Goal: Information Seeking & Learning: Learn about a topic

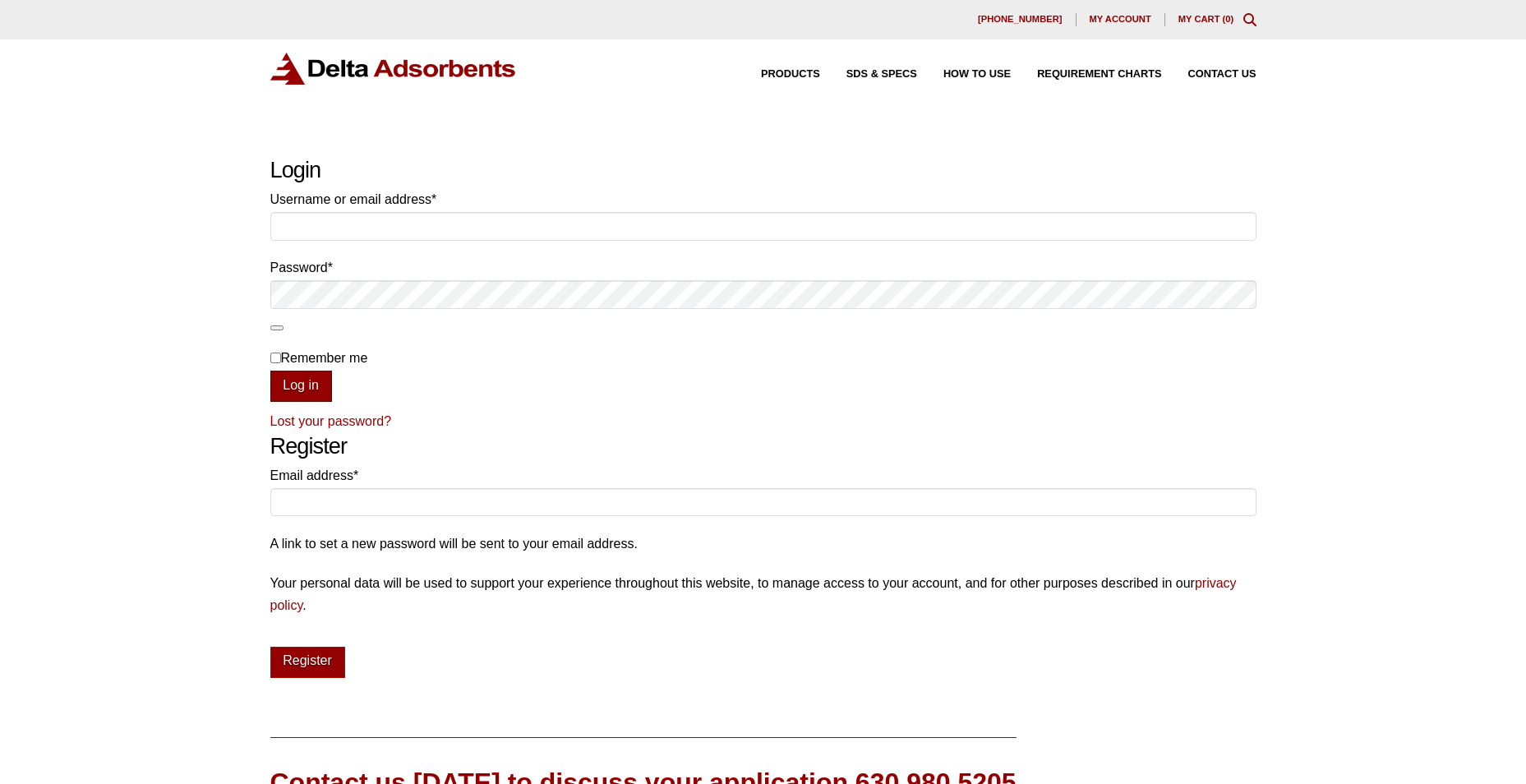
type input "[PERSON_NAME][EMAIL_ADDRESS][PERSON_NAME][DOMAIN_NAME]"
click at [292, 381] on button "Log in" at bounding box center [302, 386] width 62 height 31
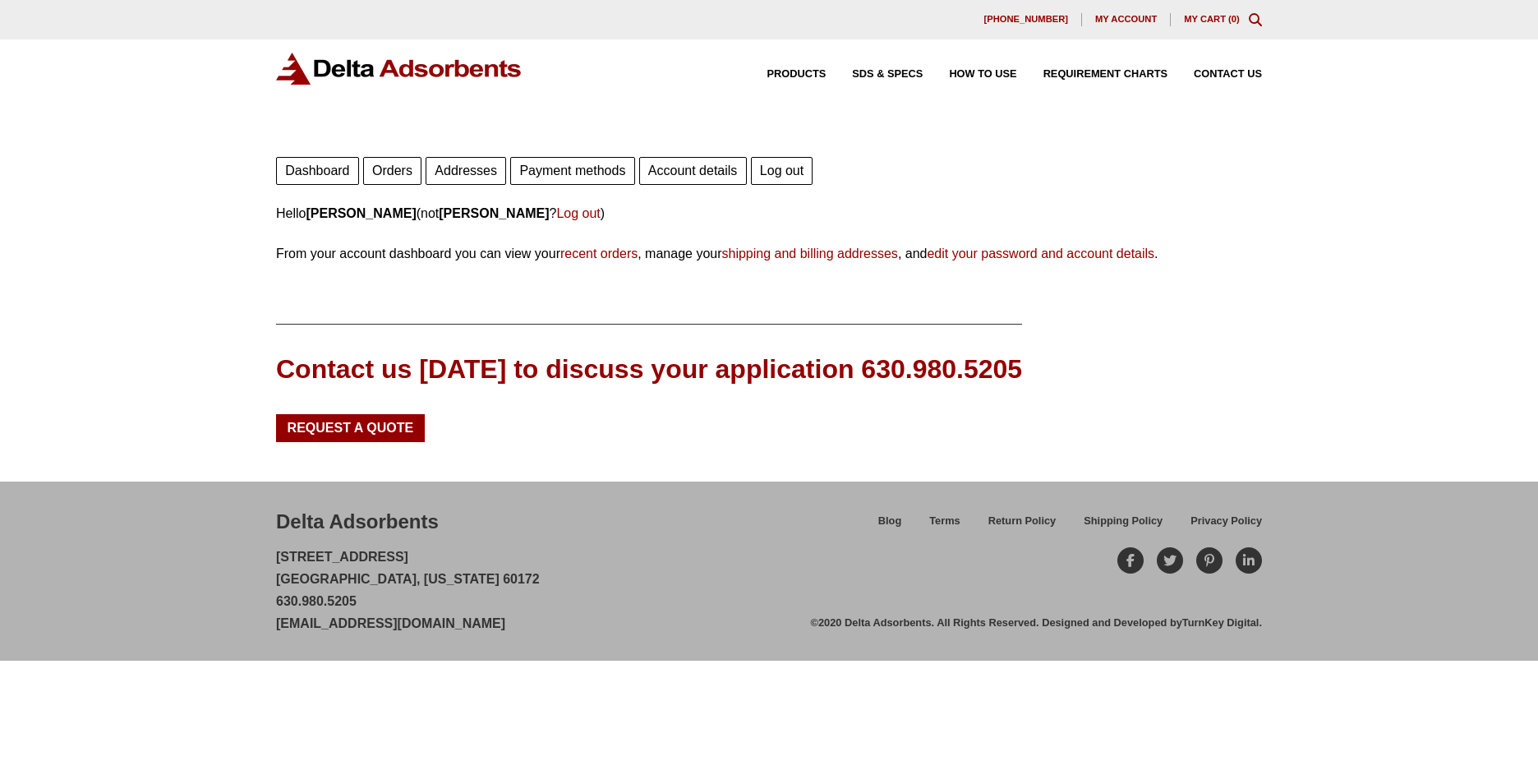
click at [808, 67] on div "Products SDS & SPECS How to Use Requirement Charts Contact Us" at bounding box center [1001, 74] width 535 height 24
click at [809, 74] on span "Products" at bounding box center [797, 74] width 59 height 10
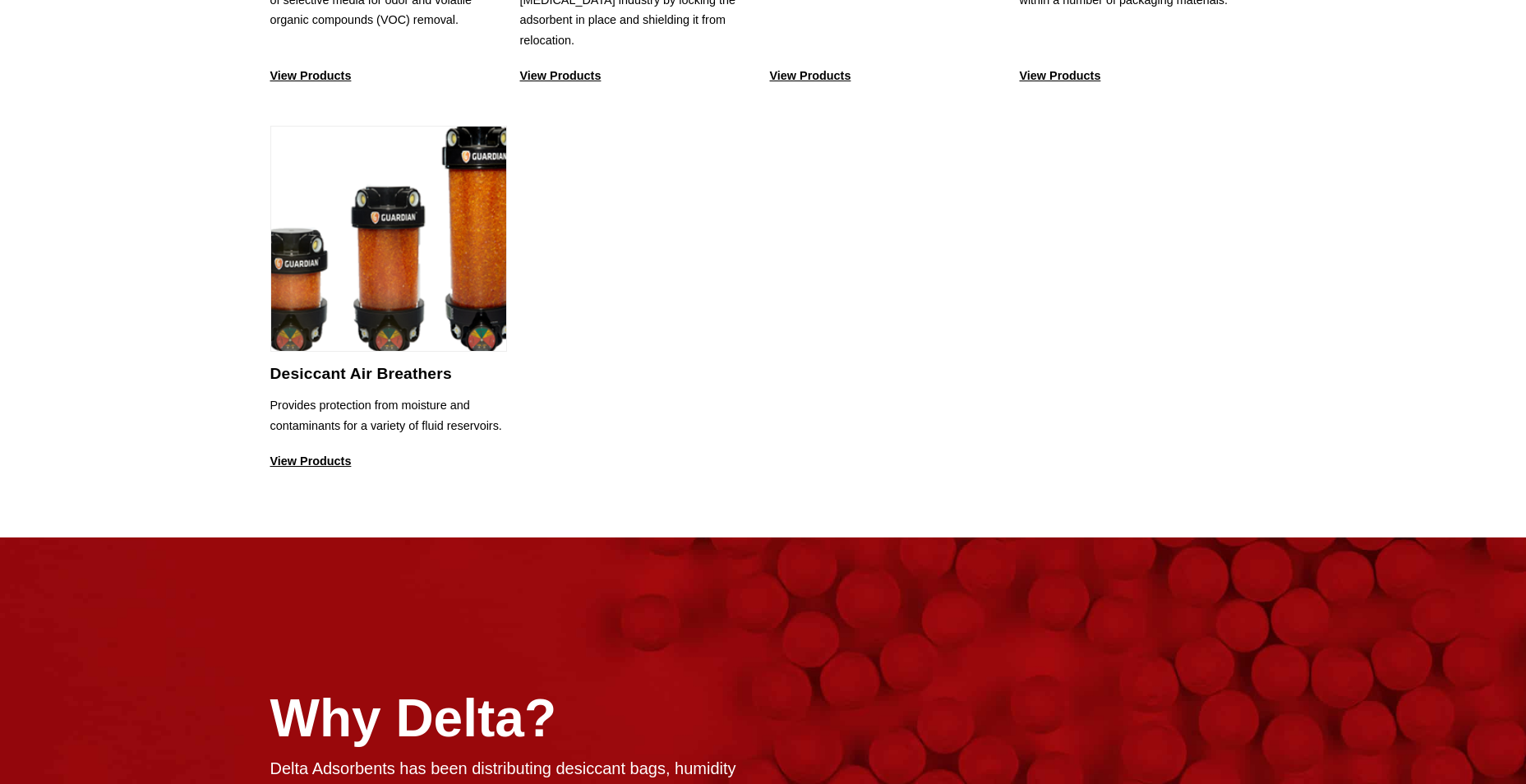
scroll to position [1806, 0]
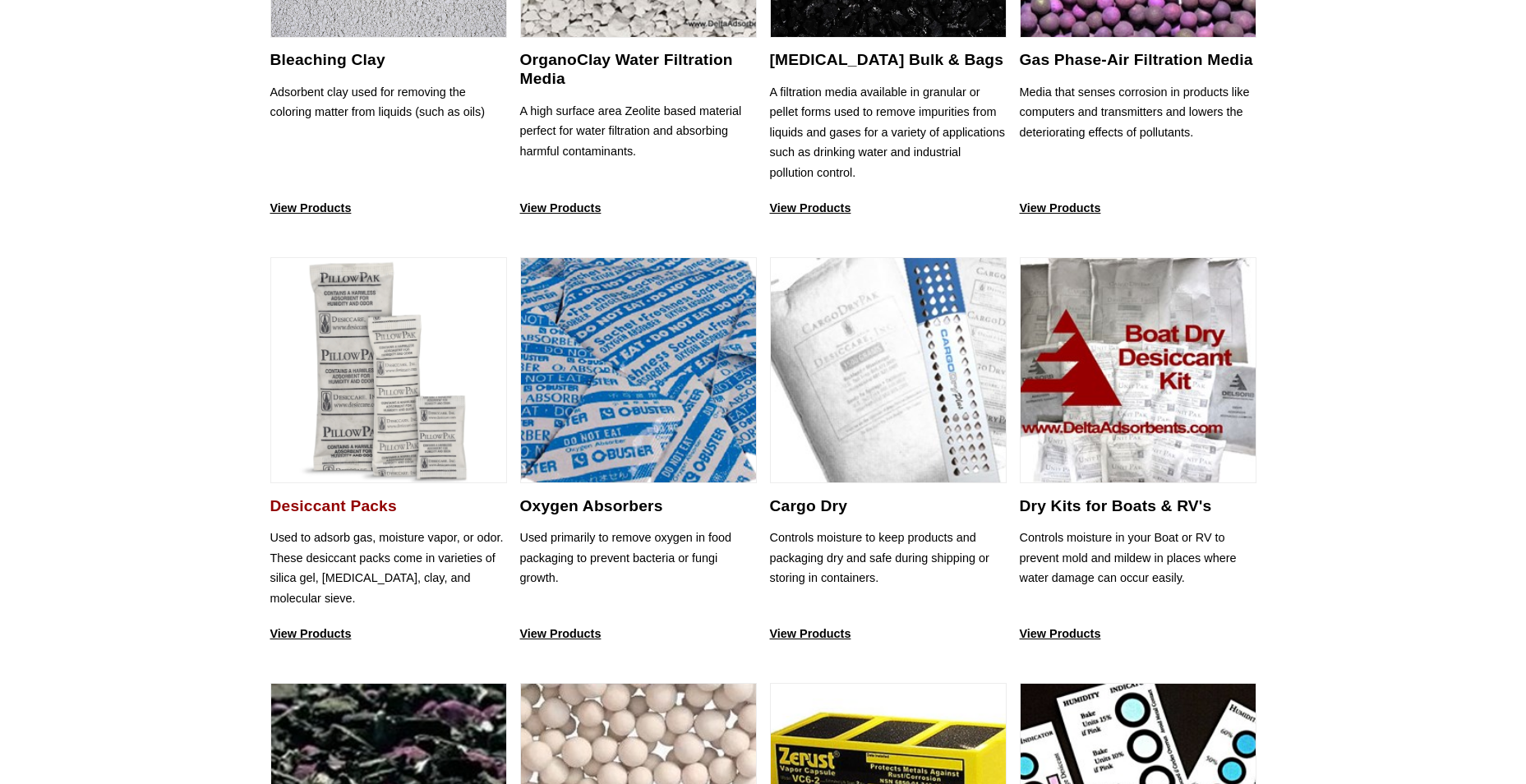
click at [373, 410] on img at bounding box center [389, 370] width 235 height 226
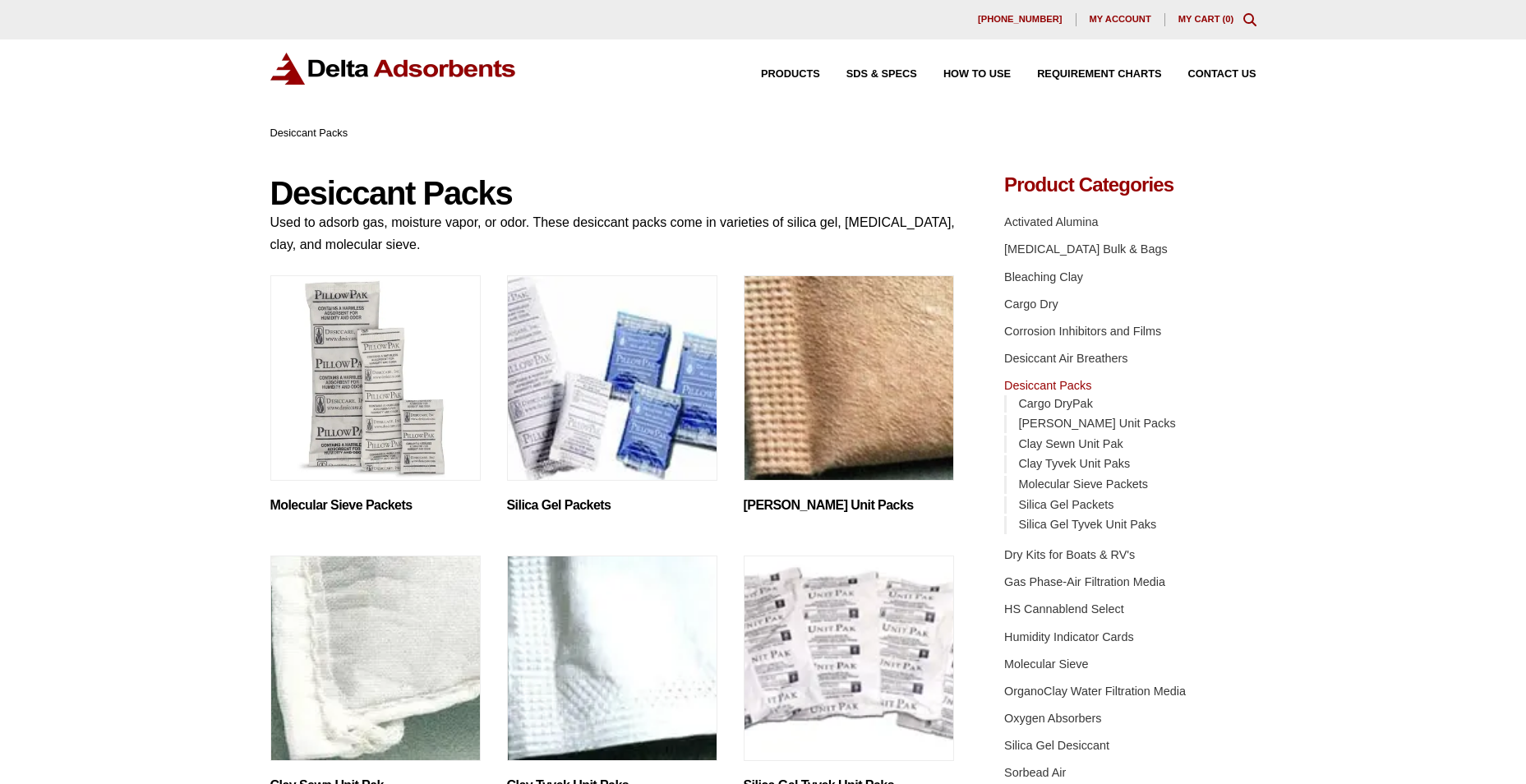
click at [362, 434] on img "Visit product category Molecular Sieve Packets" at bounding box center [376, 377] width 210 height 205
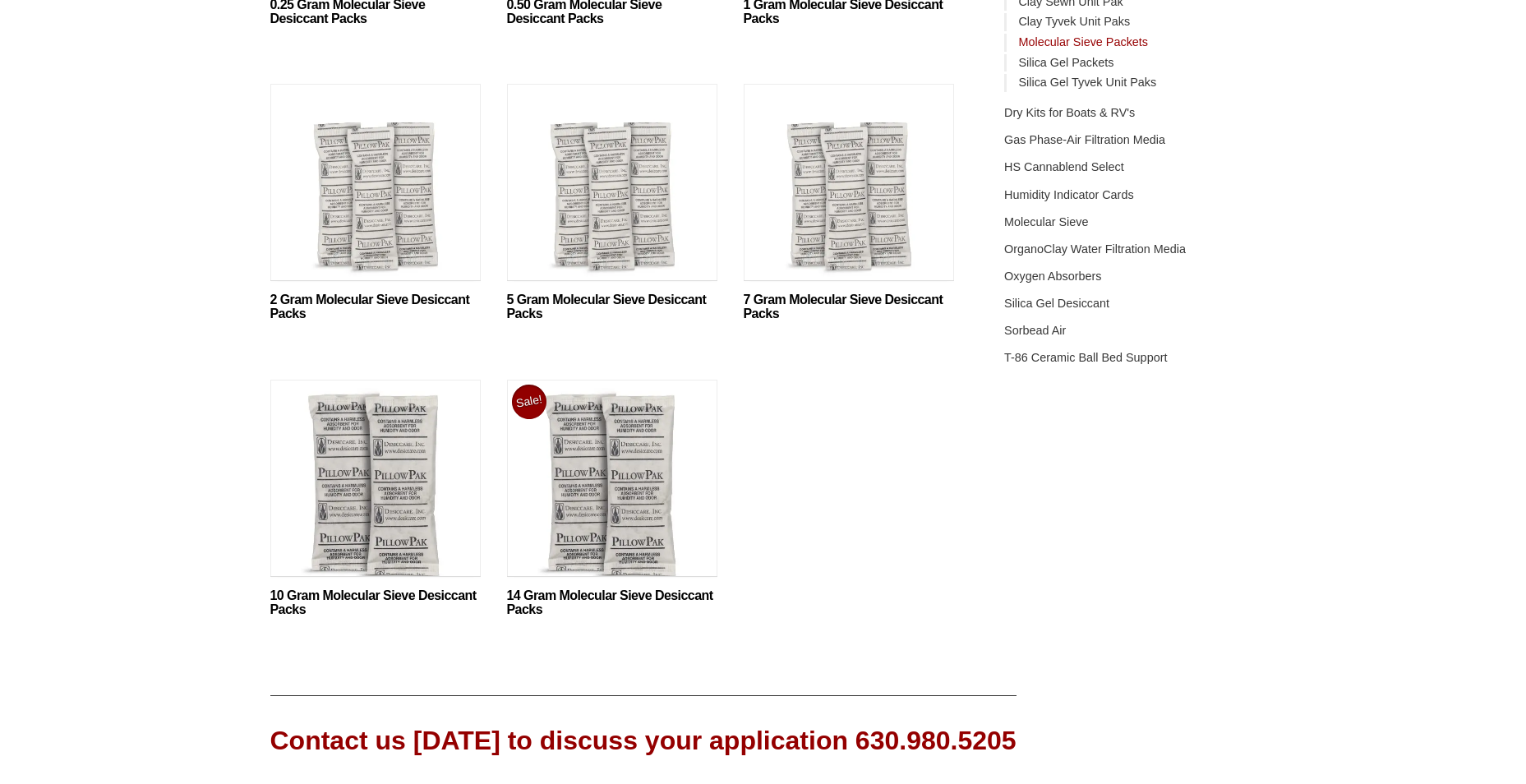
scroll to position [444, 0]
click at [614, 493] on img at bounding box center [612, 481] width 210 height 205
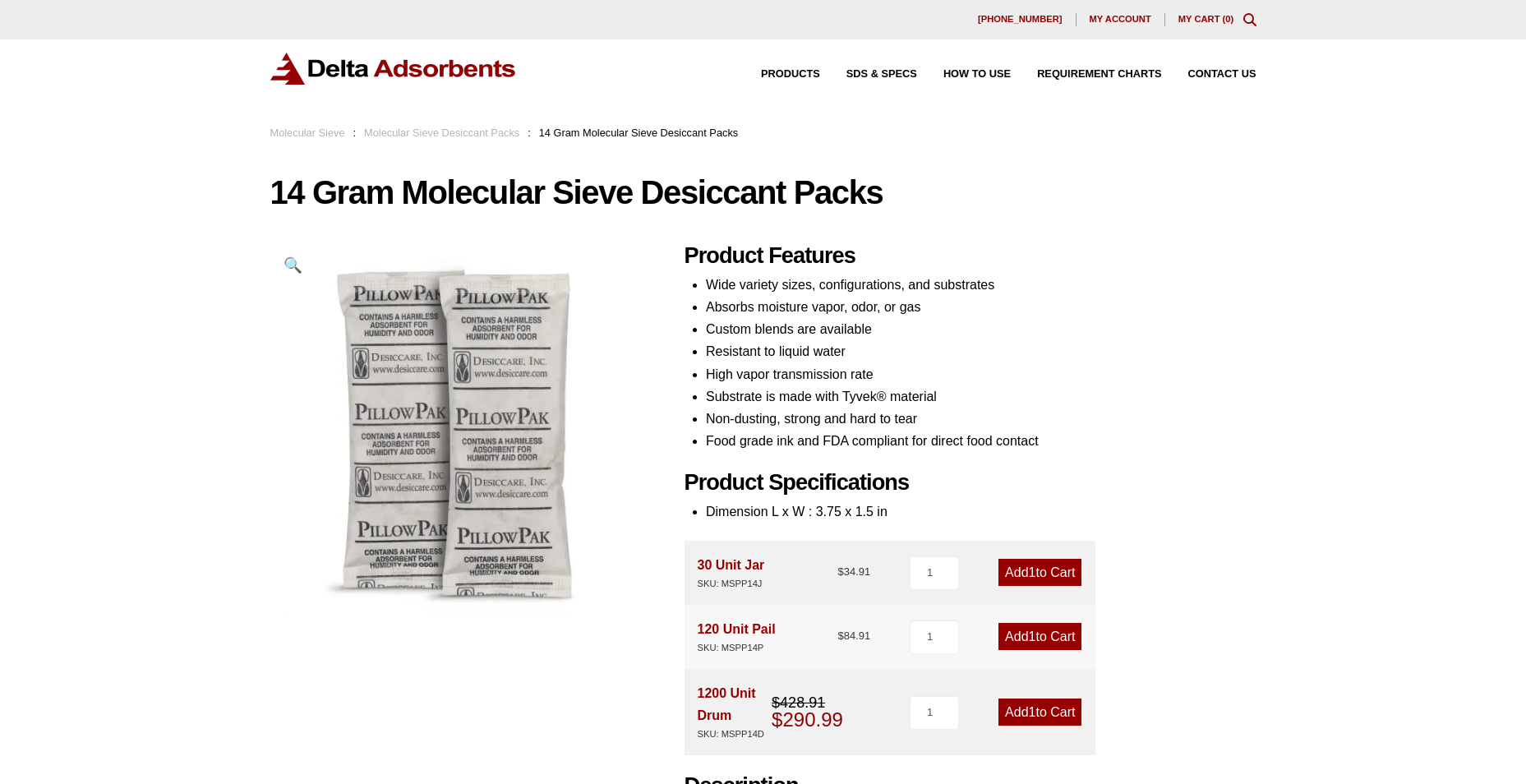
click at [462, 130] on link "Molecular Sieve Desiccant Packs" at bounding box center [441, 133] width 155 height 12
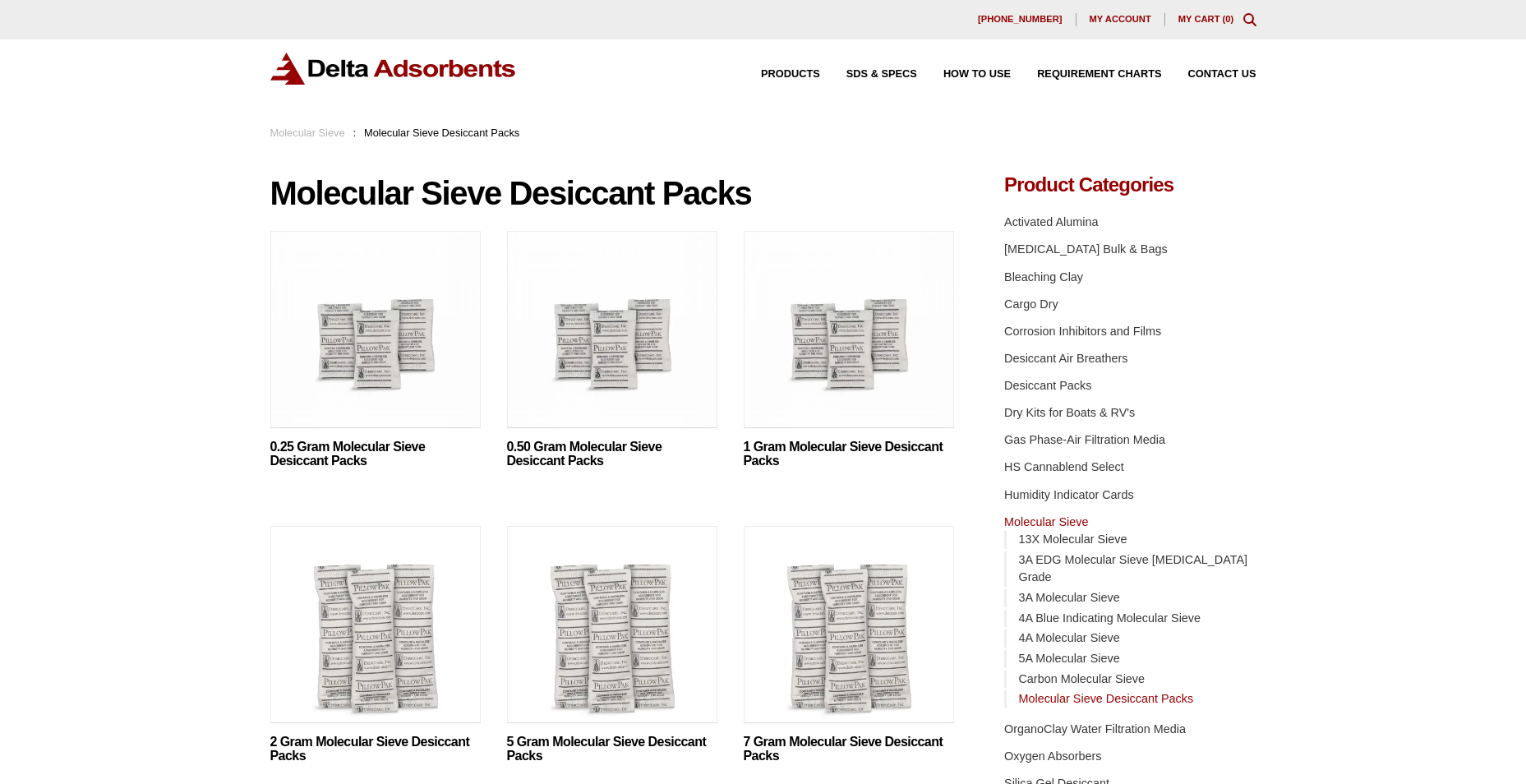
click at [316, 133] on link "Molecular Sieve" at bounding box center [308, 133] width 75 height 12
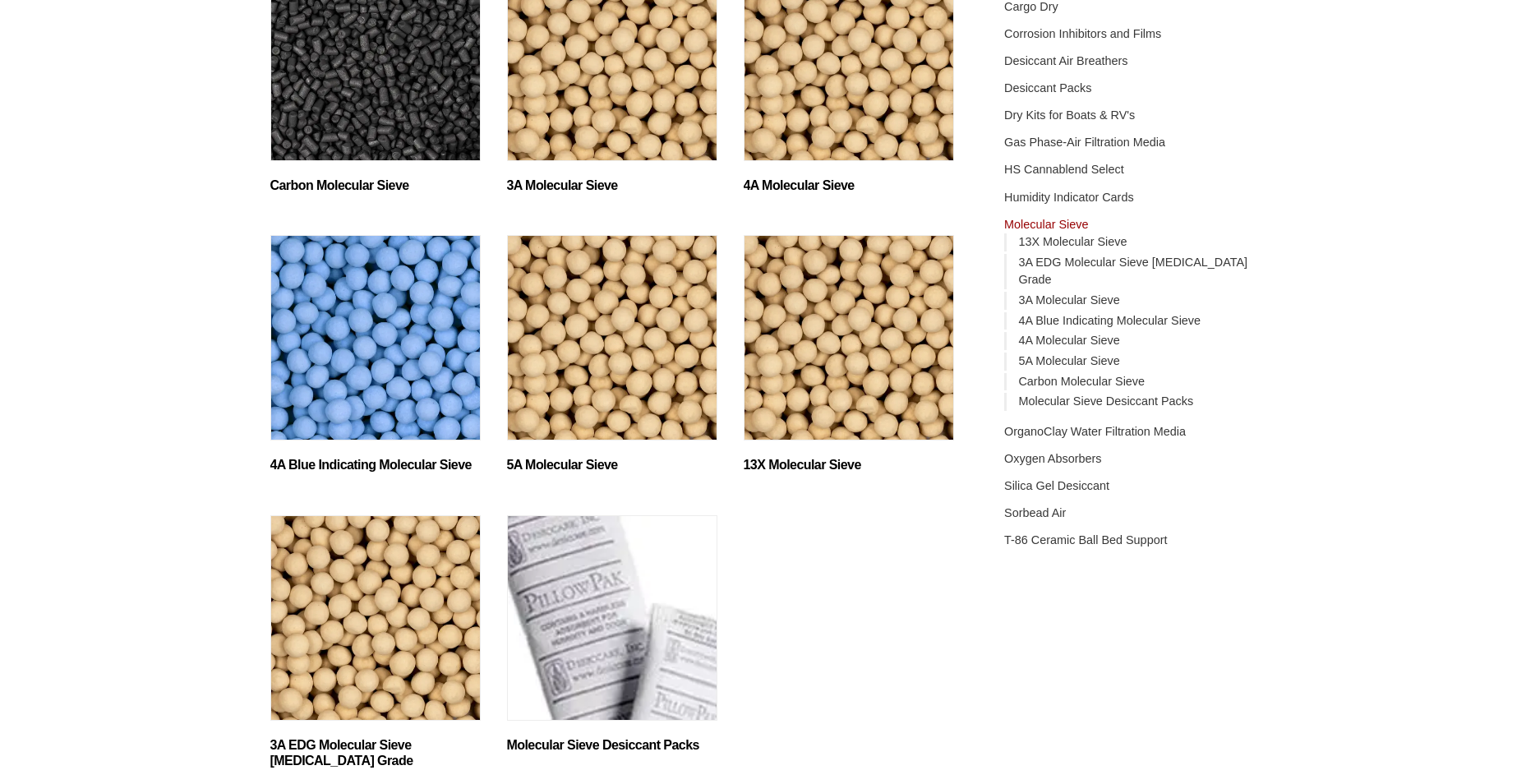
scroll to position [299, 0]
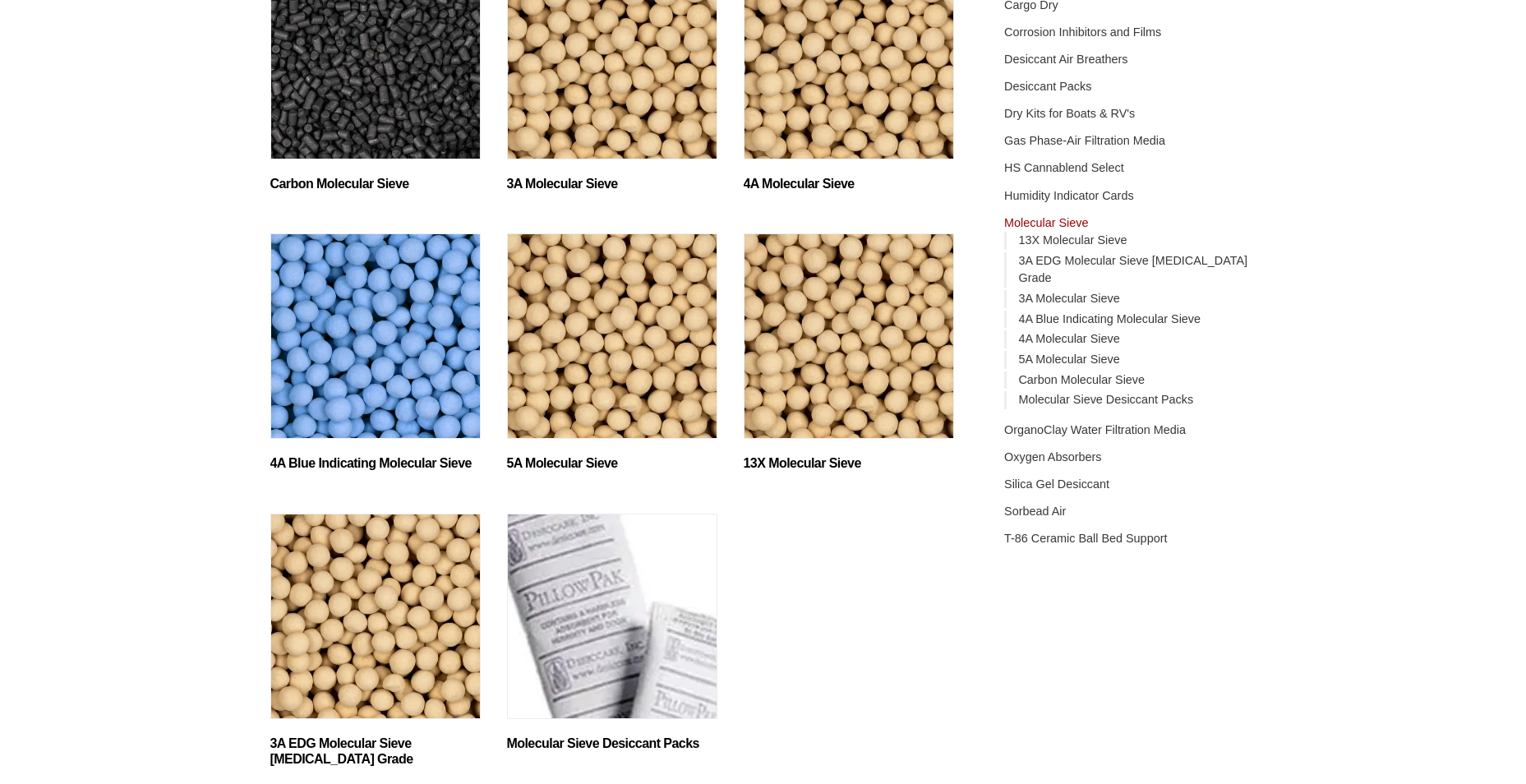
click at [865, 382] on img "Visit product category 13X Molecular Sieve" at bounding box center [849, 336] width 210 height 205
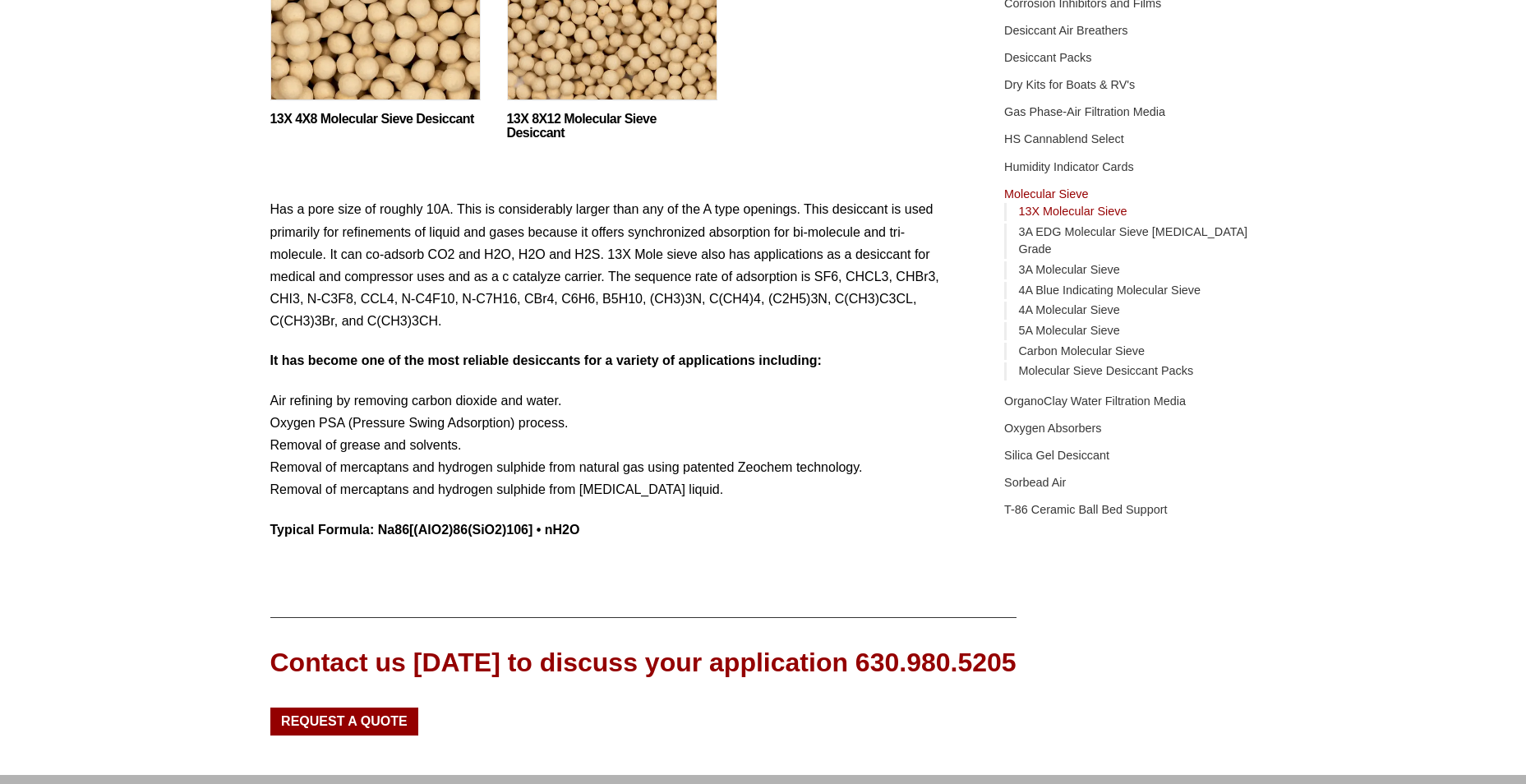
scroll to position [328, 0]
click at [396, 84] on img at bounding box center [376, 5] width 210 height 205
click at [557, 123] on link "13X 8X12 Molecular Sieve Desiccant" at bounding box center [612, 126] width 210 height 28
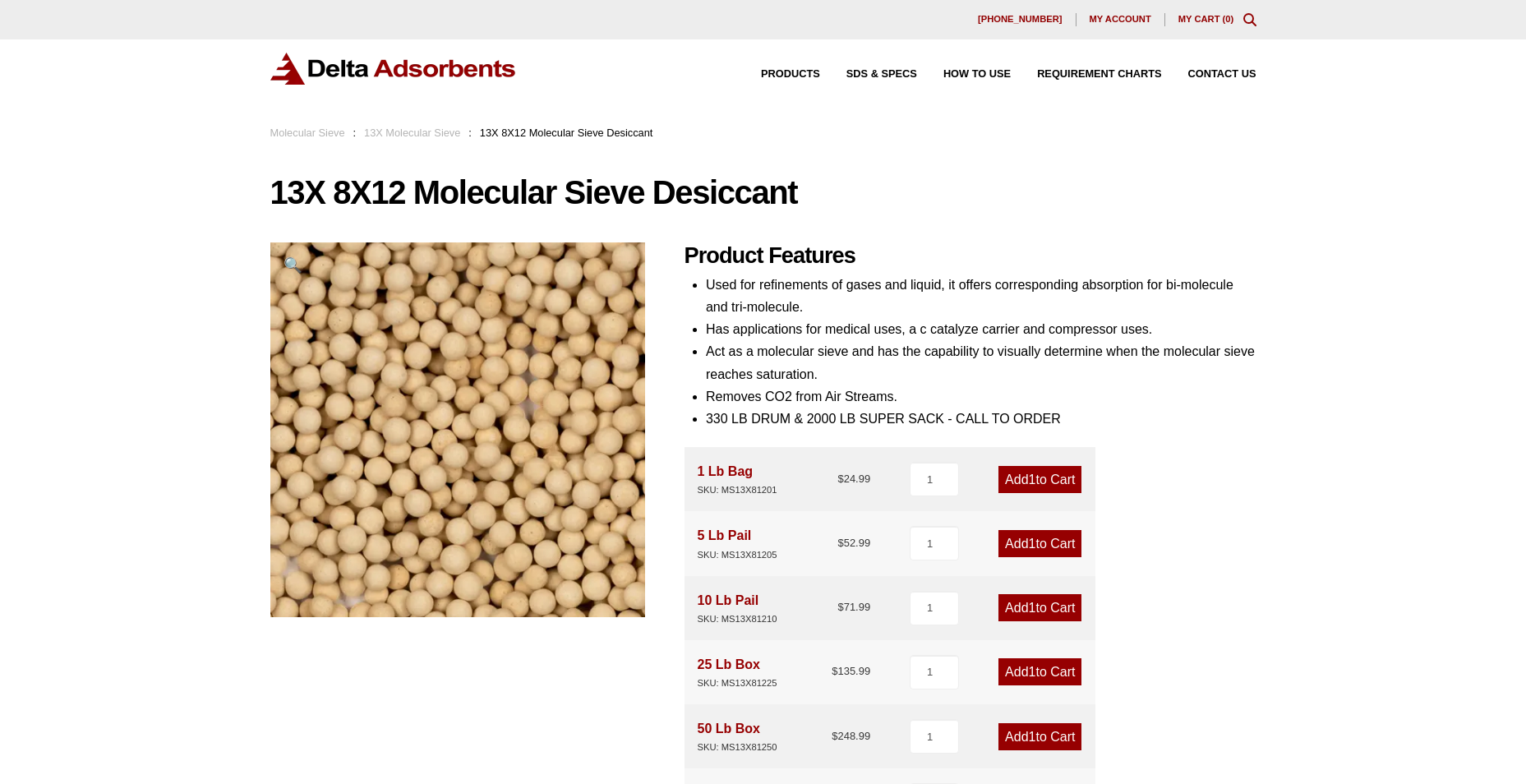
click at [293, 136] on link "Molecular Sieve" at bounding box center [308, 133] width 75 height 12
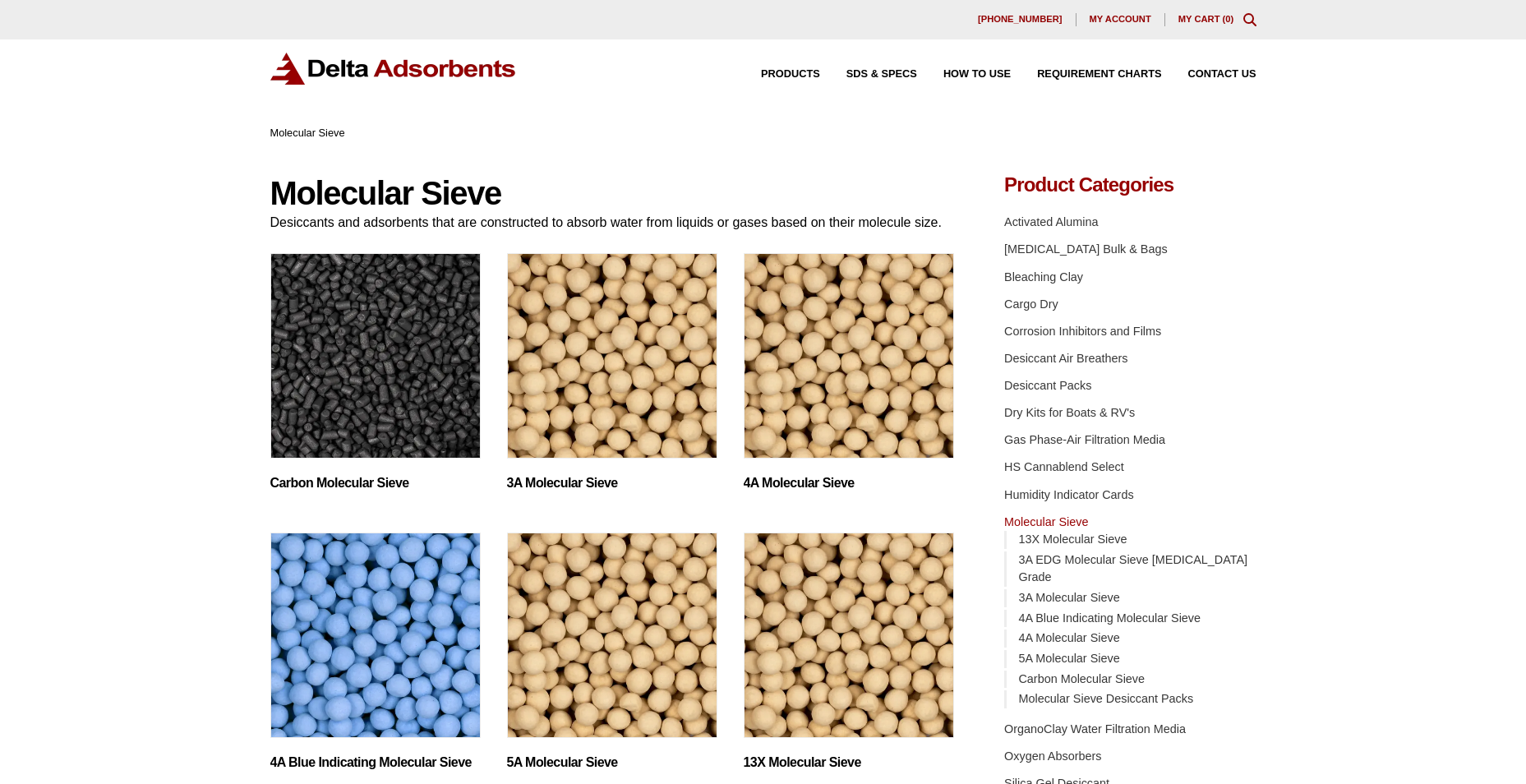
click at [574, 397] on img "Visit product category 3A Molecular Sieve" at bounding box center [612, 356] width 210 height 205
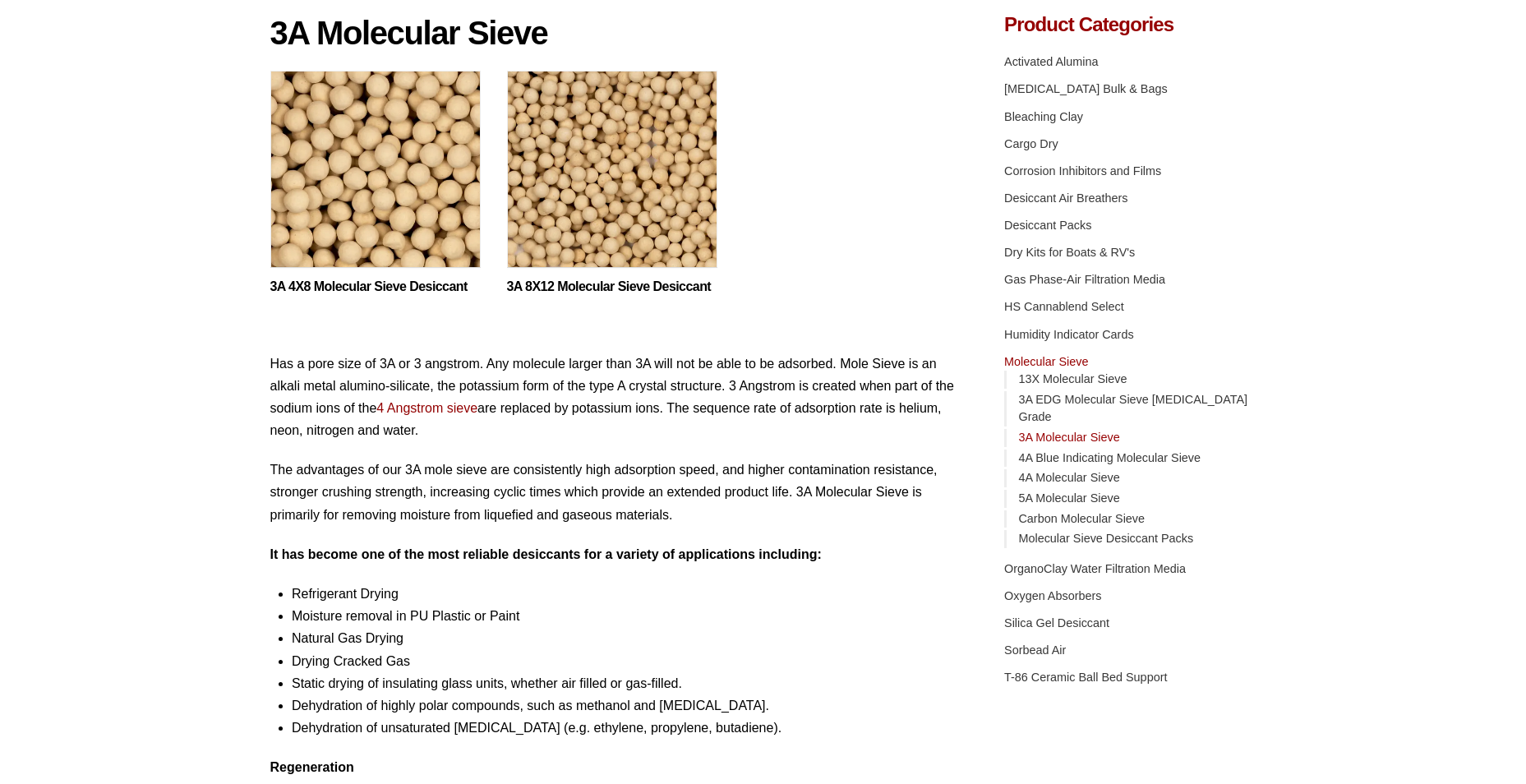
scroll to position [161, 0]
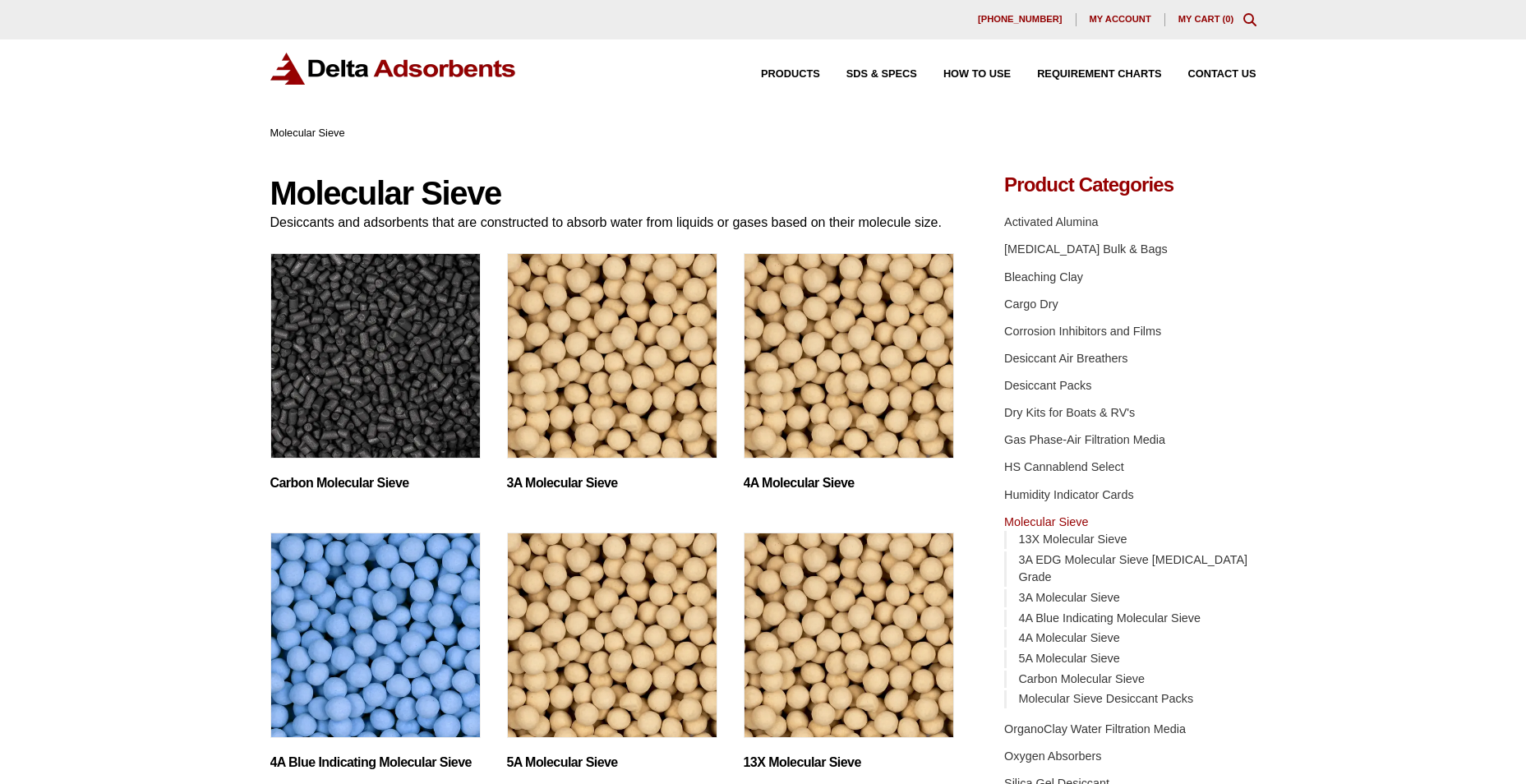
click at [815, 480] on h2 "4A Molecular Sieve (2)" at bounding box center [849, 482] width 210 height 16
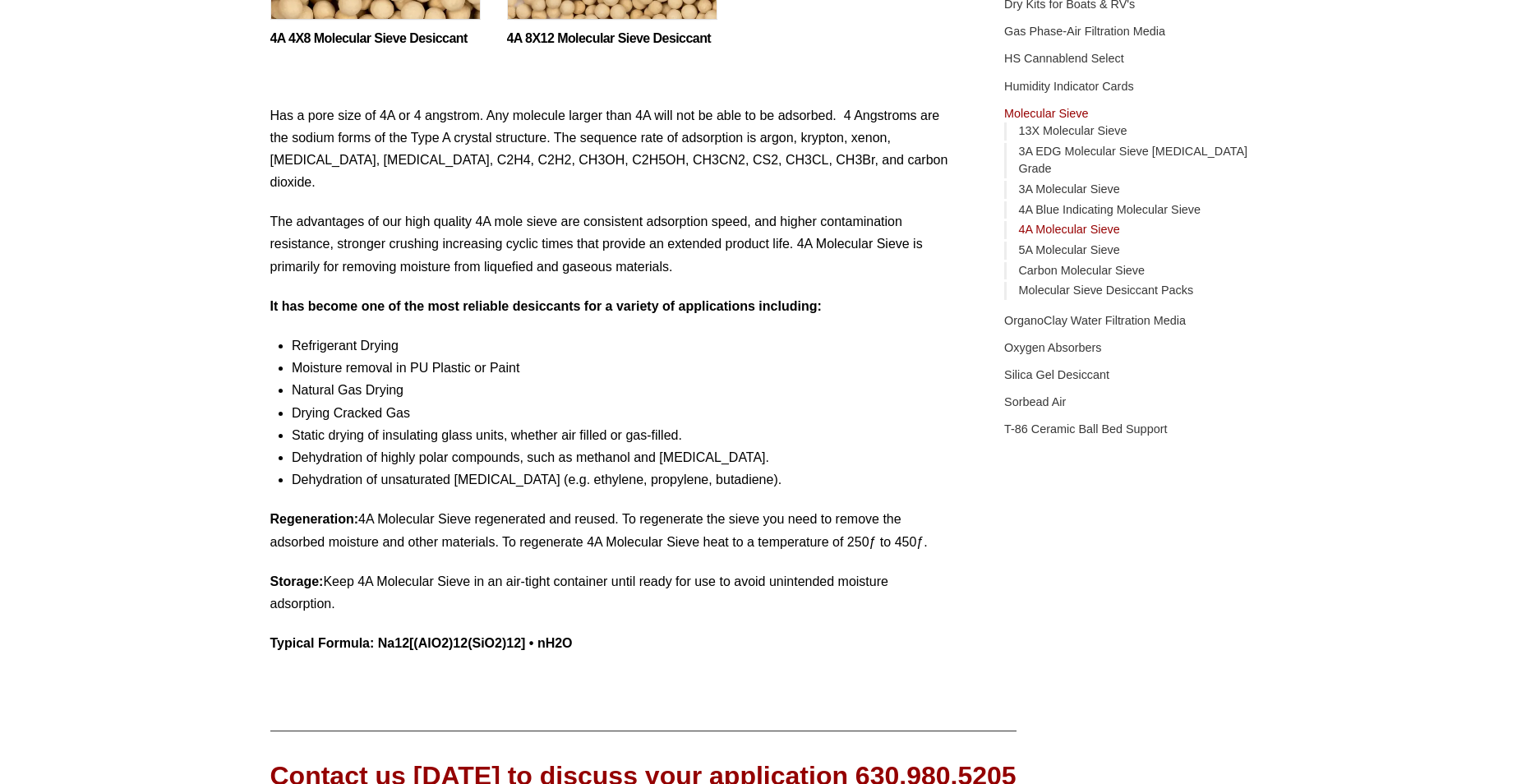
scroll to position [410, 0]
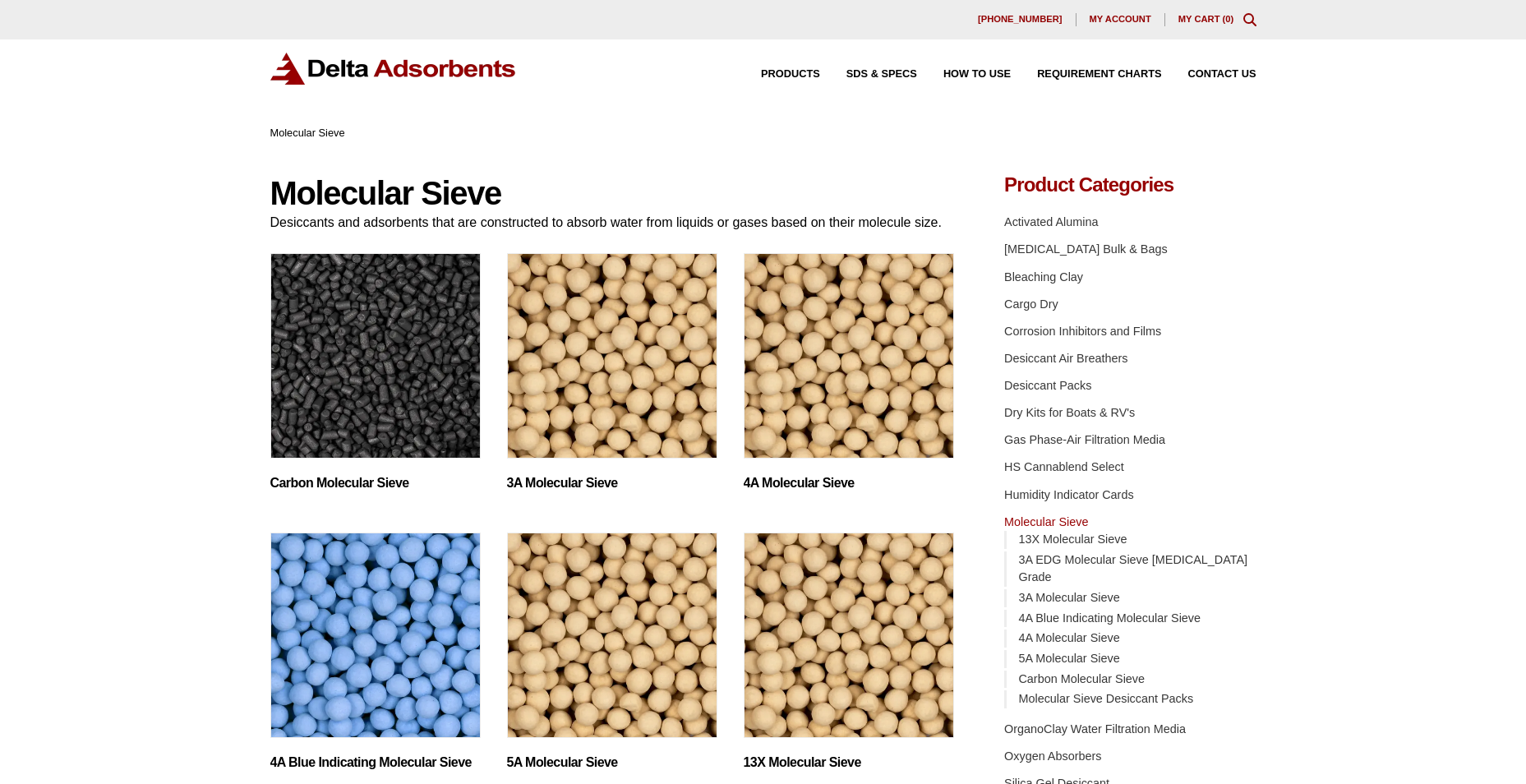
click at [579, 669] on img "Visit product category 5A Molecular Sieve" at bounding box center [612, 635] width 210 height 205
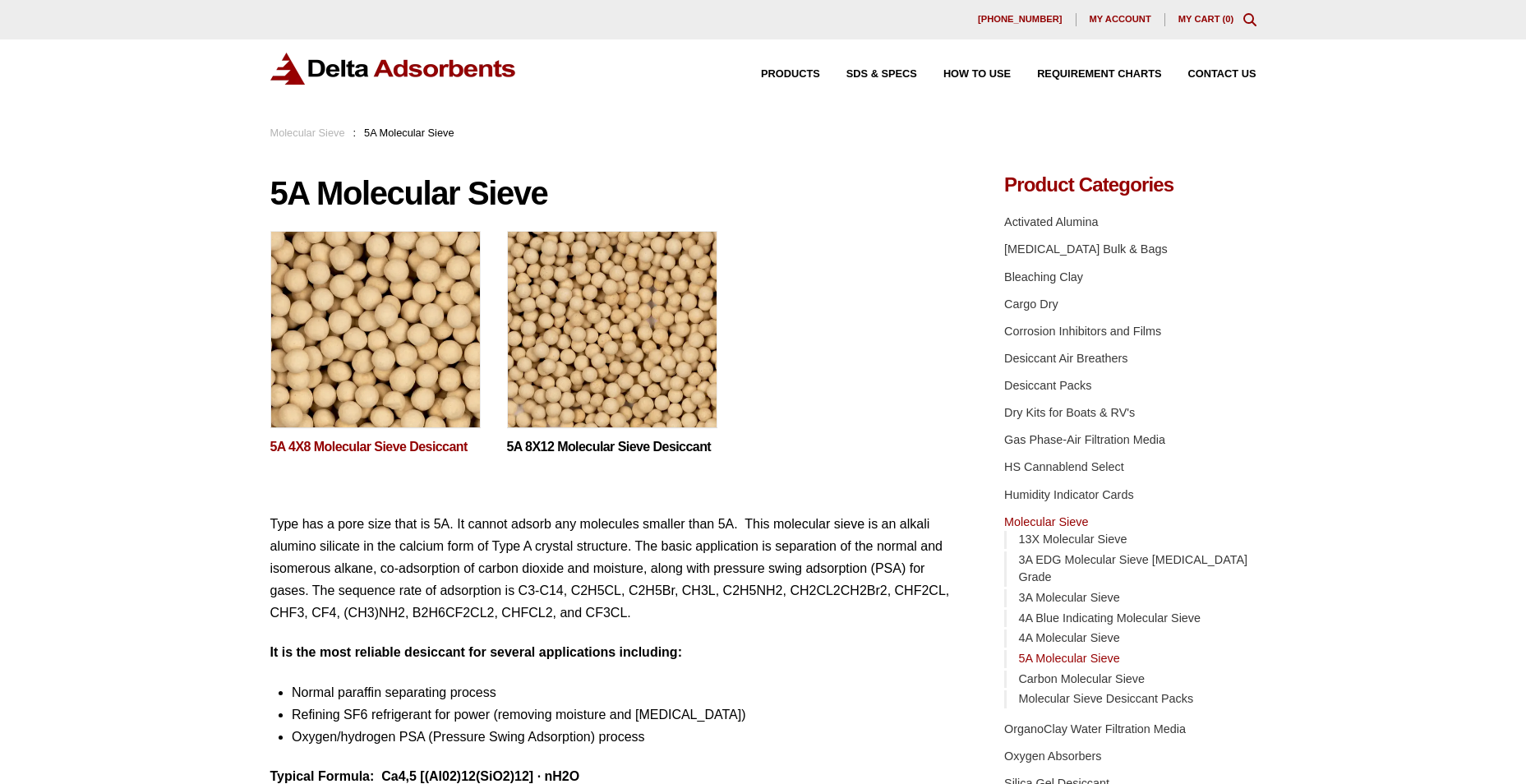
click at [335, 445] on link "5A 4X8 Molecular Sieve Desiccant" at bounding box center [376, 447] width 210 height 14
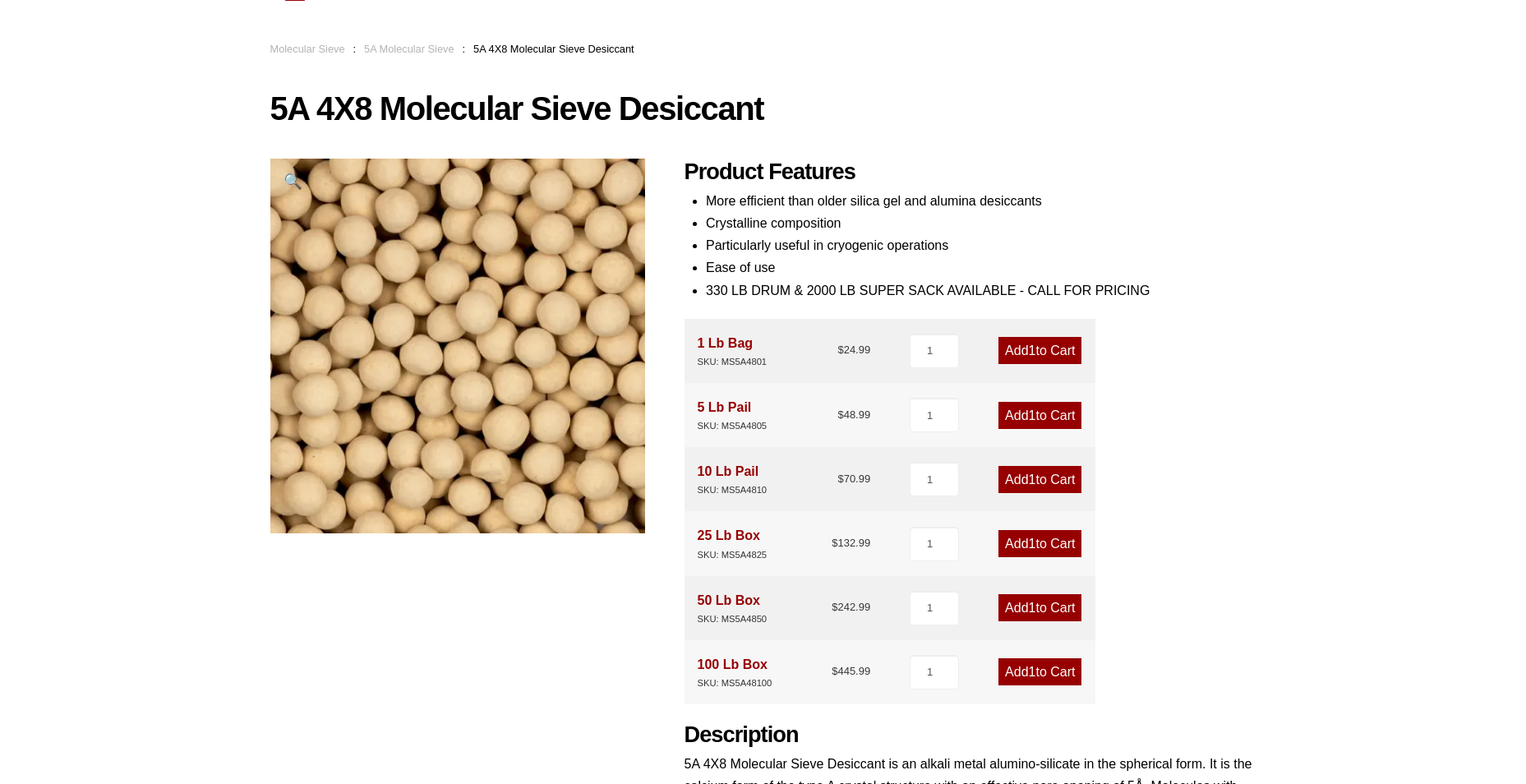
scroll to position [82, 0]
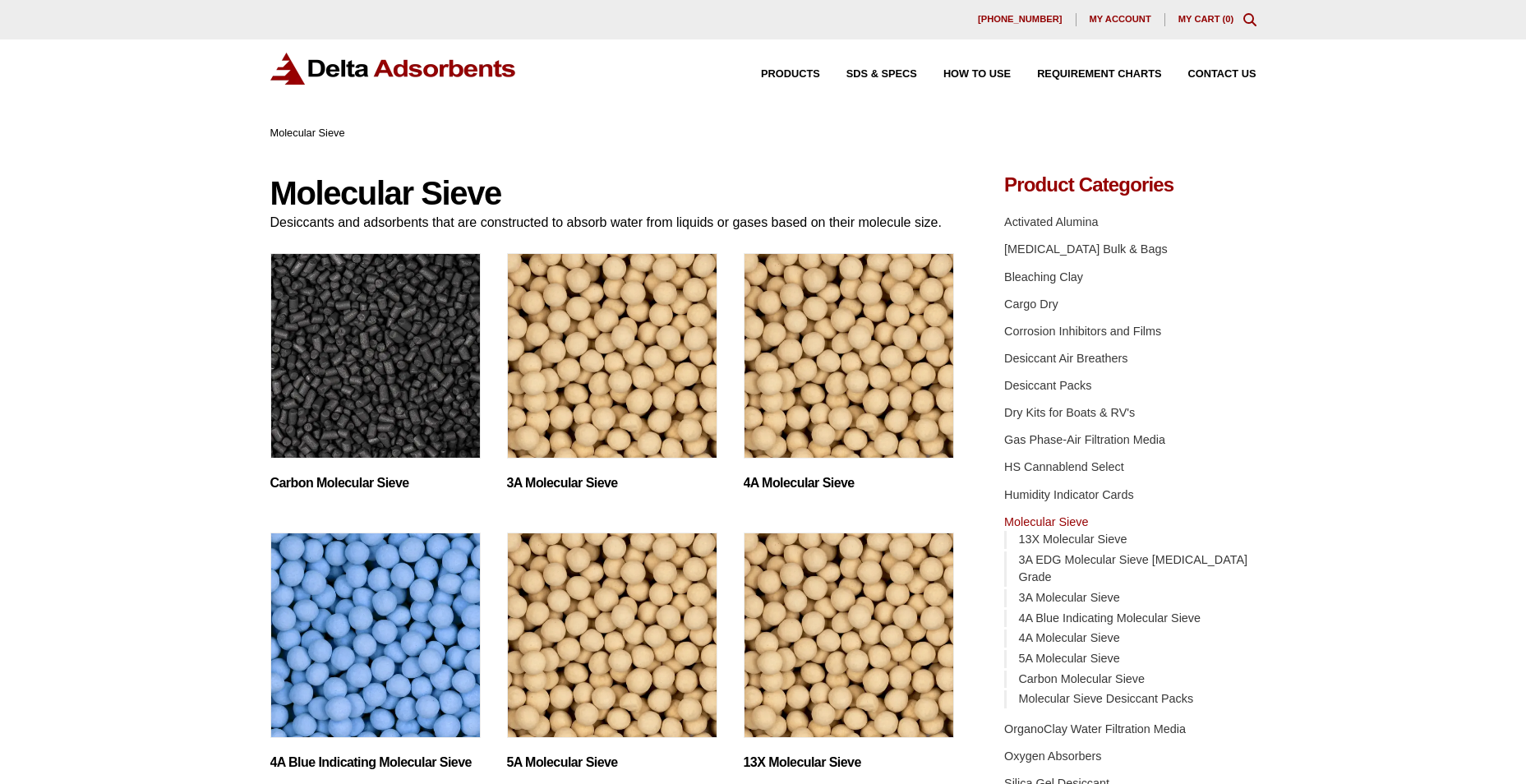
click at [792, 762] on h2 "13X Molecular Sieve (2)" at bounding box center [849, 762] width 210 height 16
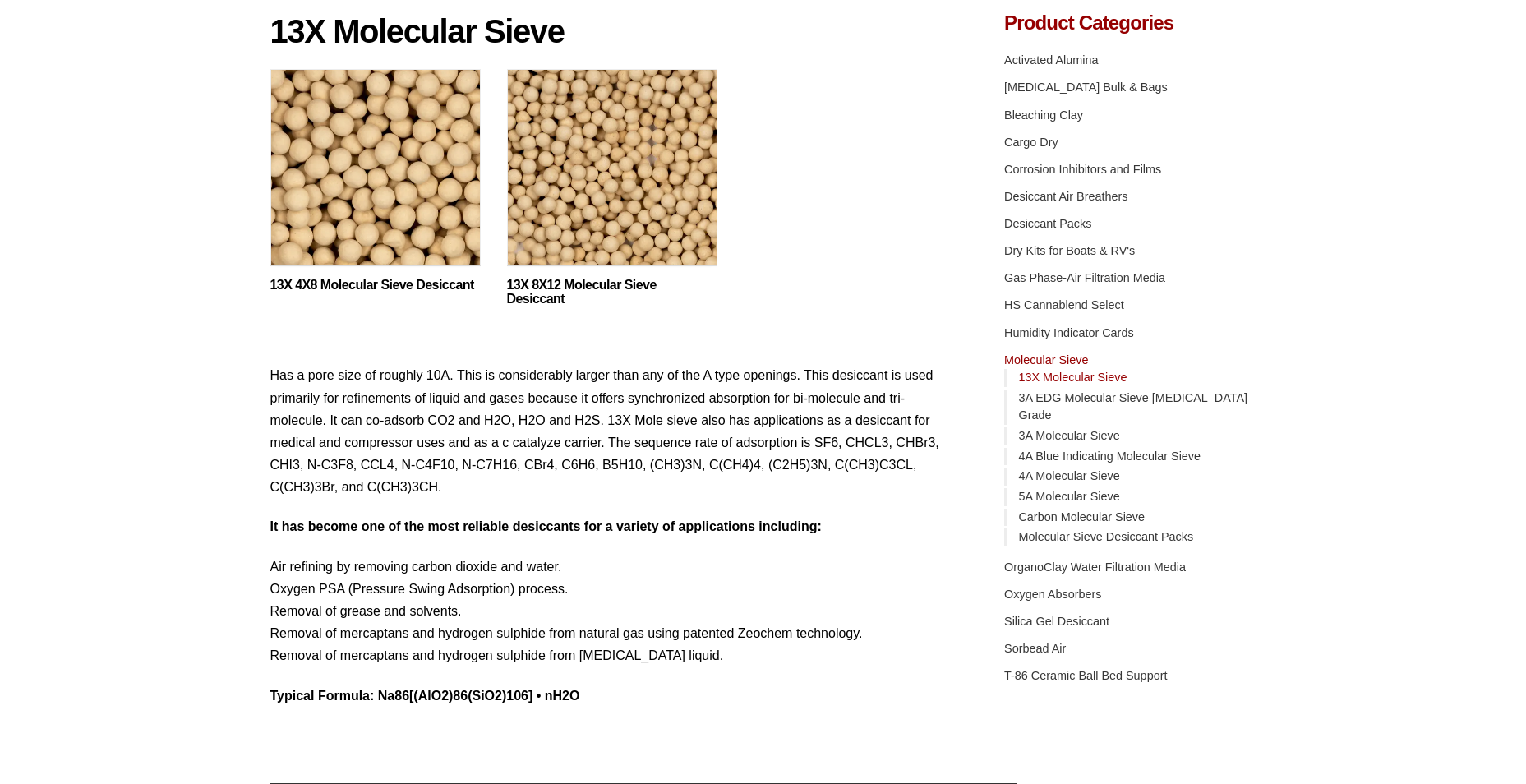
scroll to position [164, 0]
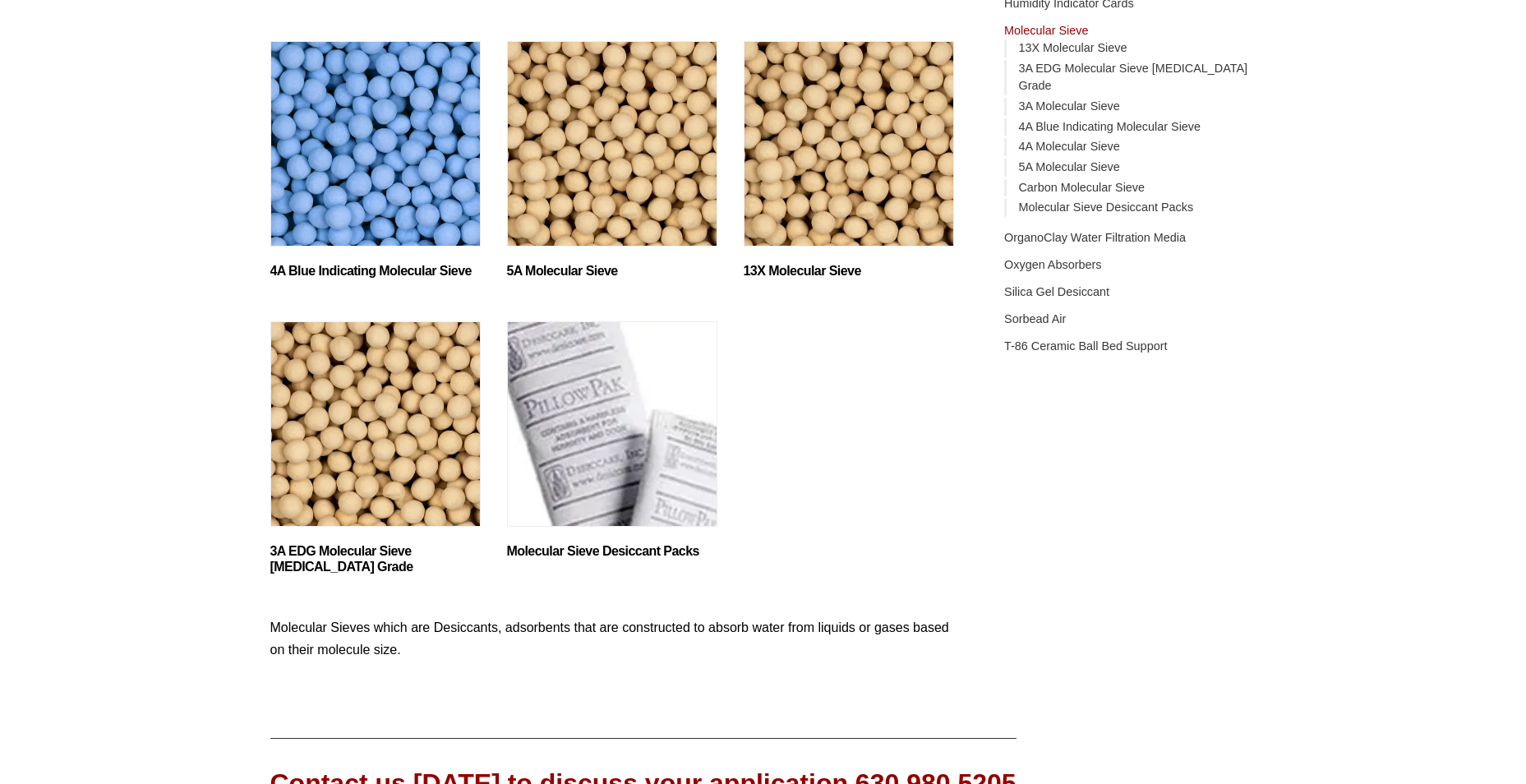
scroll to position [493, 0]
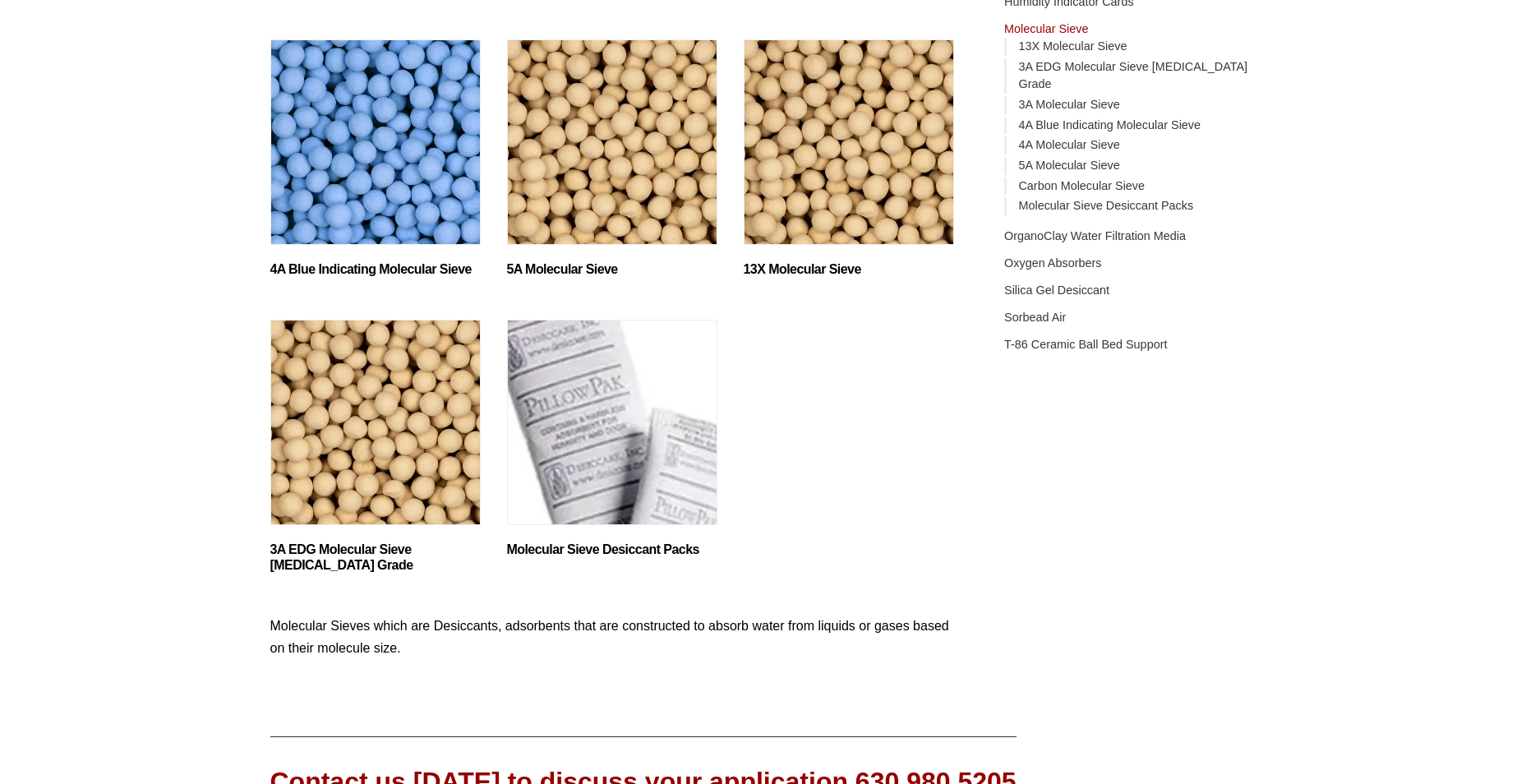
click at [377, 549] on h2 "3A EDG Molecular Sieve Ethanol Grade (1)" at bounding box center [376, 557] width 210 height 31
click at [554, 267] on h2 "5A Molecular Sieve (2)" at bounding box center [612, 269] width 210 height 16
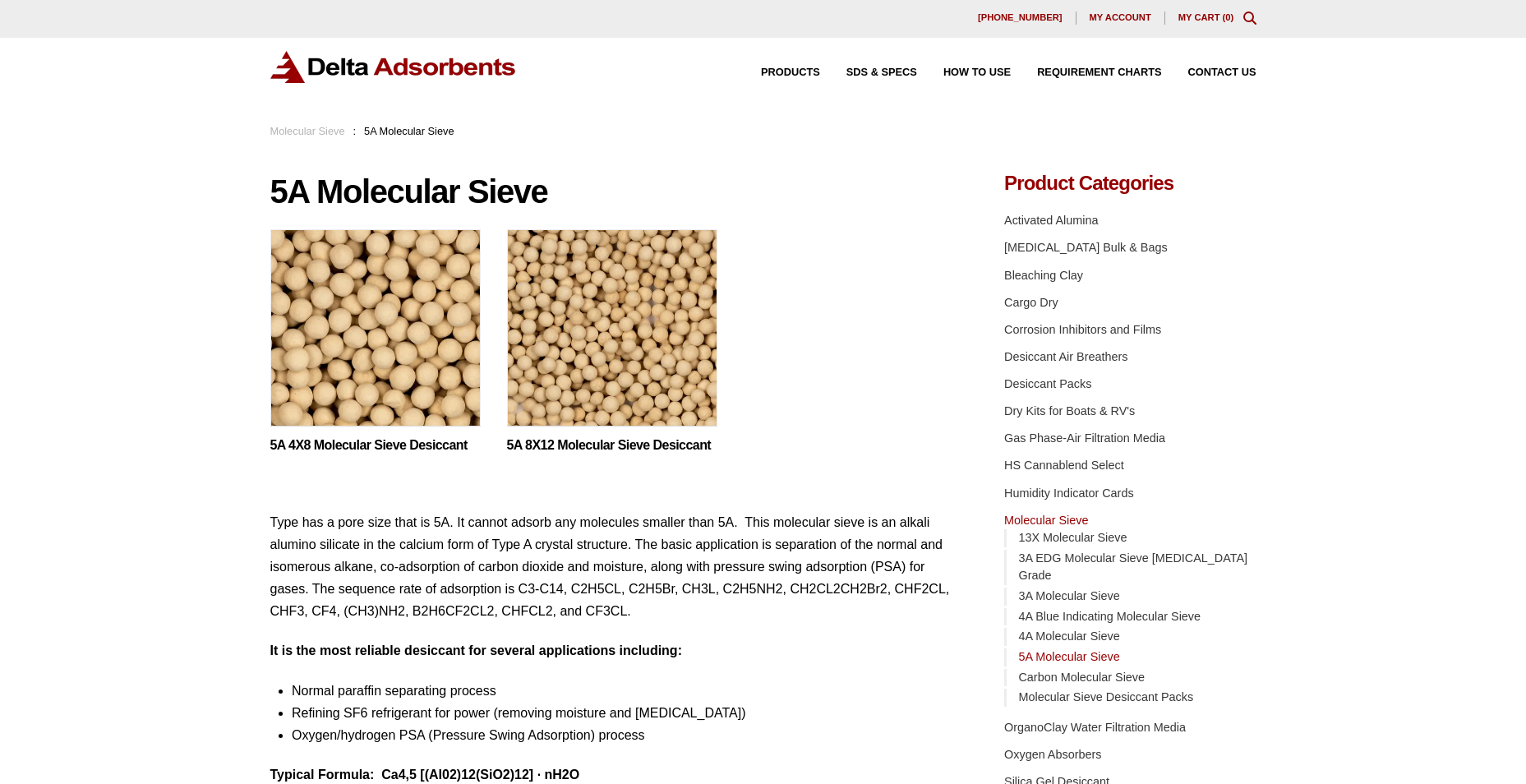
scroll to position [1, 0]
click at [414, 445] on link "5A 4X8 Molecular Sieve Desiccant" at bounding box center [376, 446] width 210 height 14
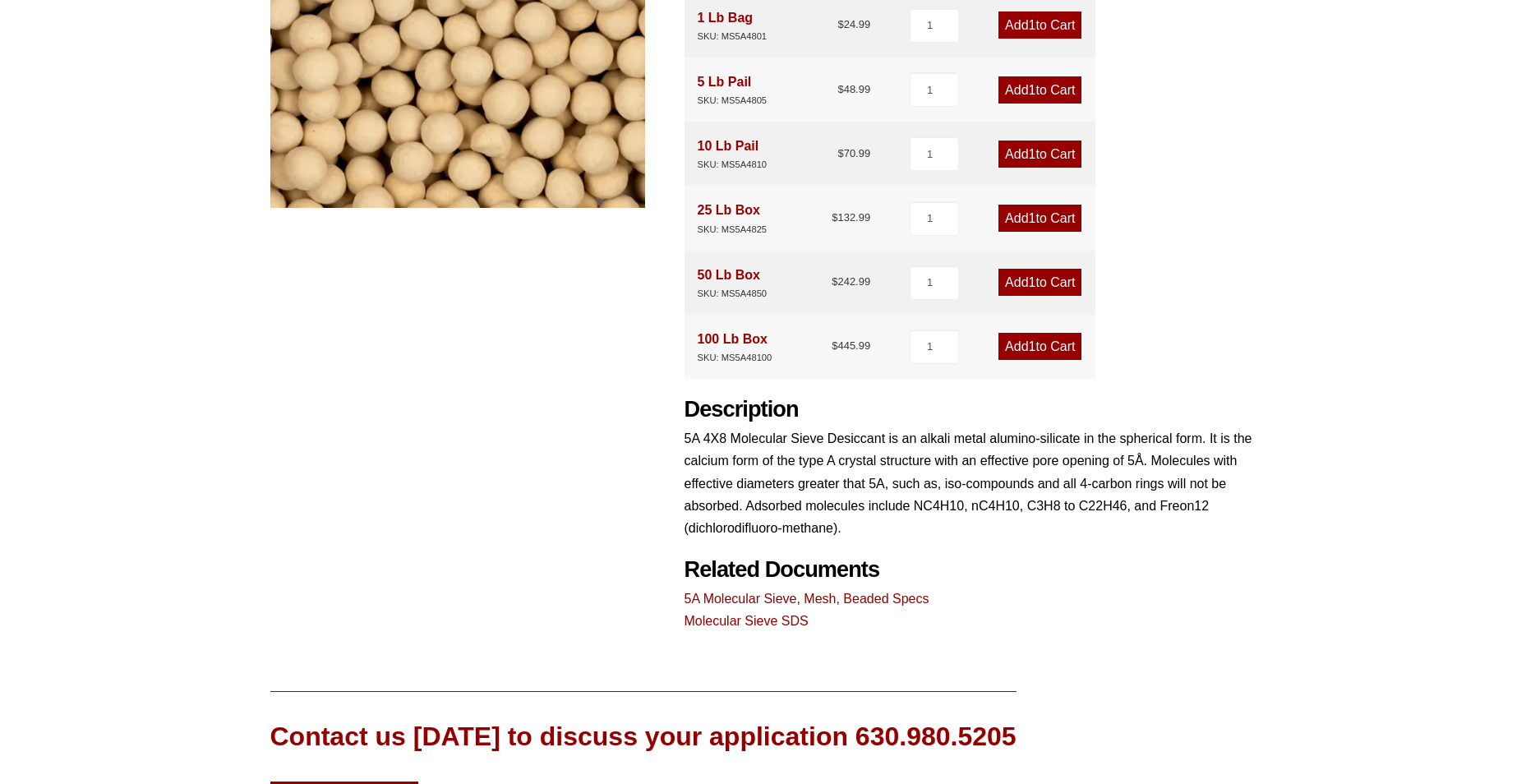
scroll to position [410, 0]
click at [754, 599] on link "5A Molecular Sieve, Mesh, Beaded Specs" at bounding box center [807, 598] width 245 height 14
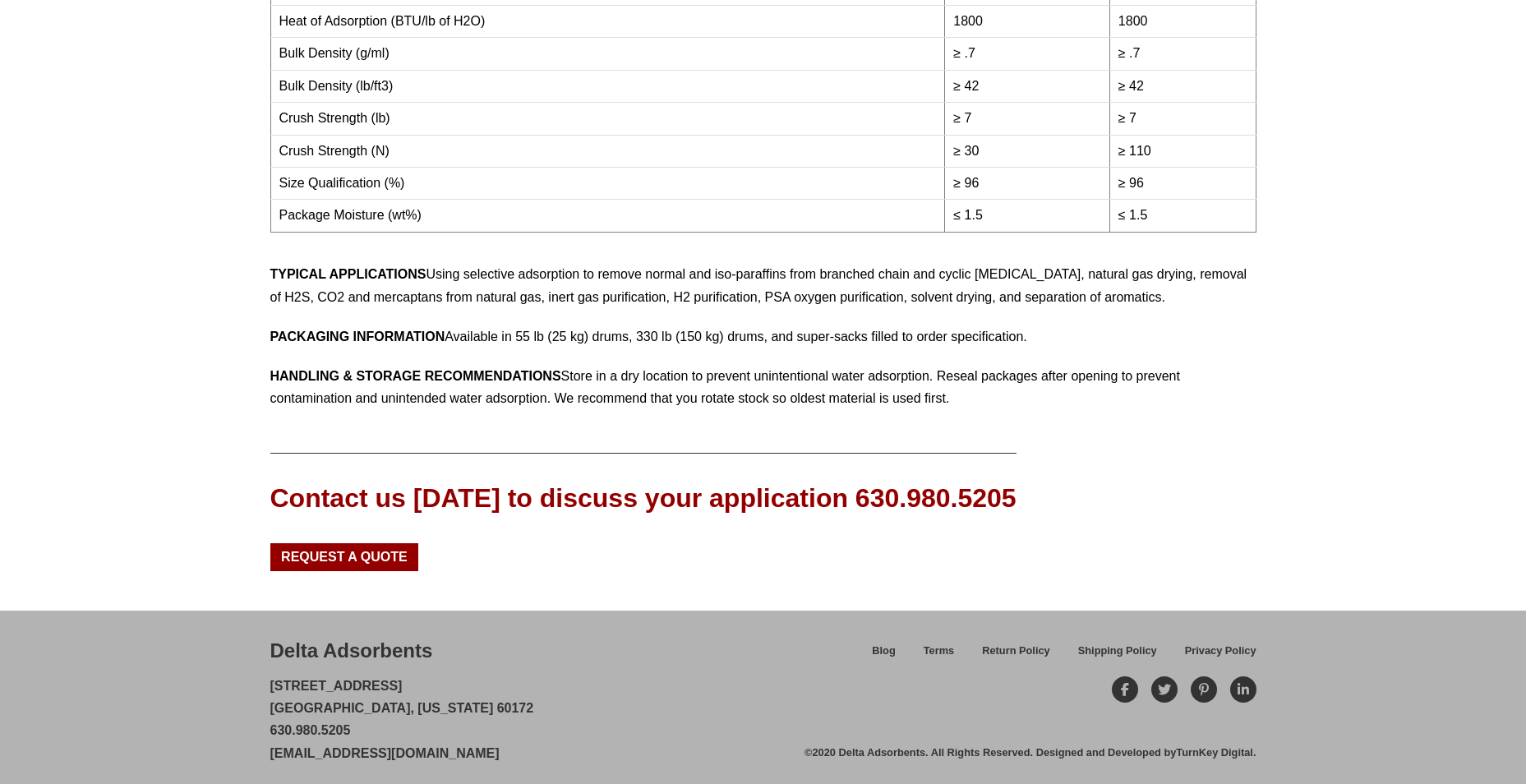
scroll to position [566, 0]
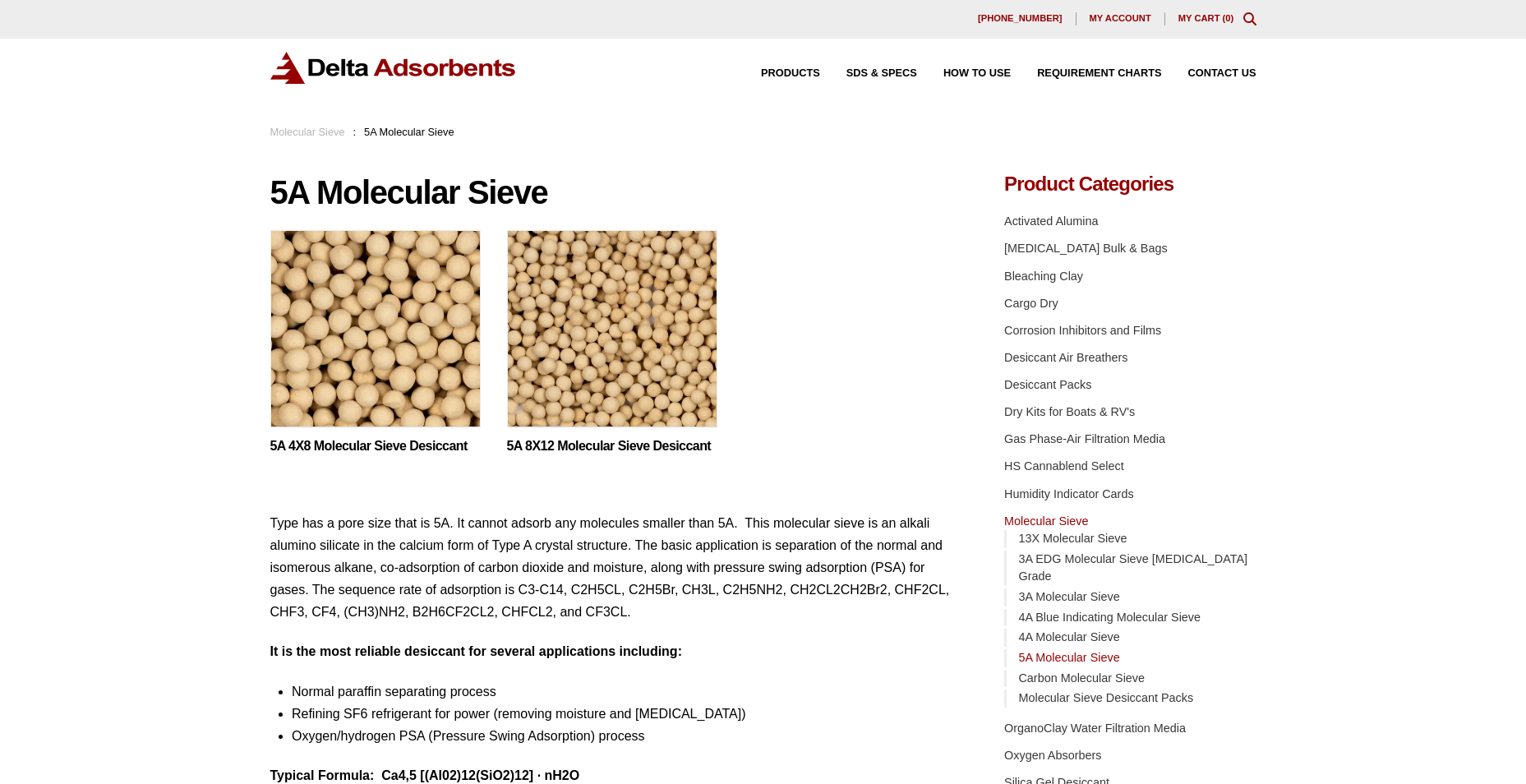
click at [1121, 17] on span "My account" at bounding box center [1120, 18] width 62 height 9
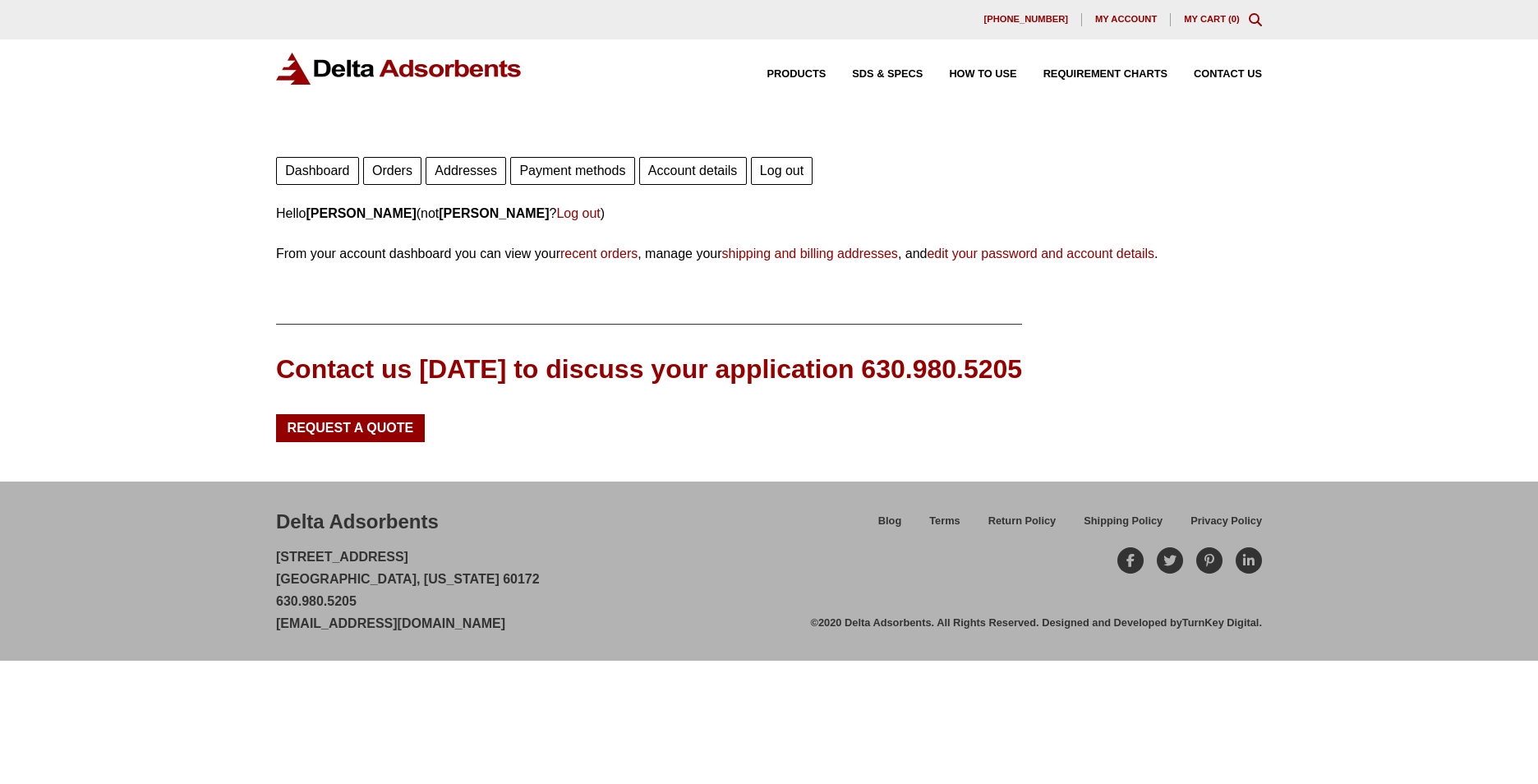
click at [384, 165] on link "Orders" at bounding box center [392, 171] width 59 height 28
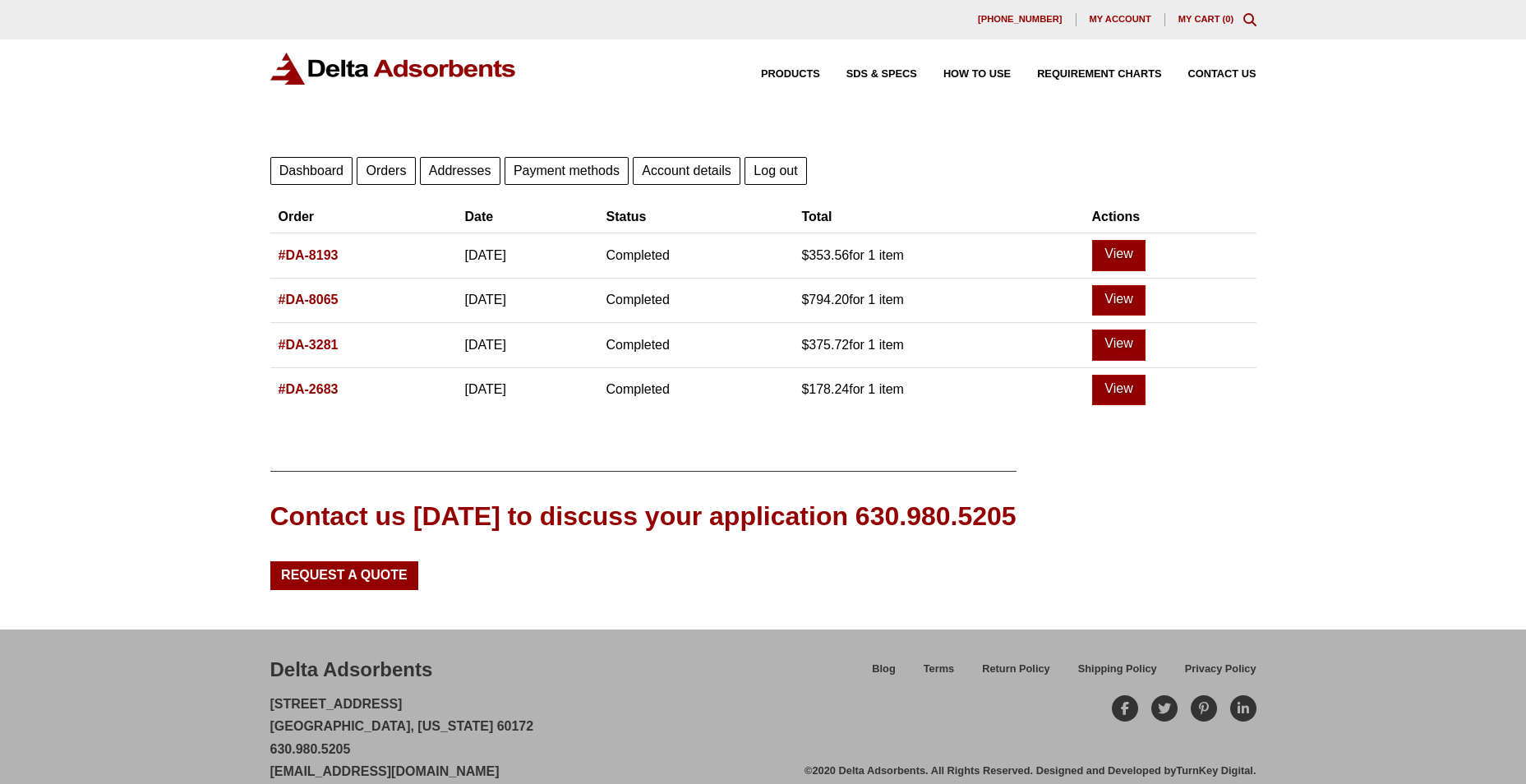
click at [327, 256] on link "#DA-8193" at bounding box center [308, 255] width 60 height 14
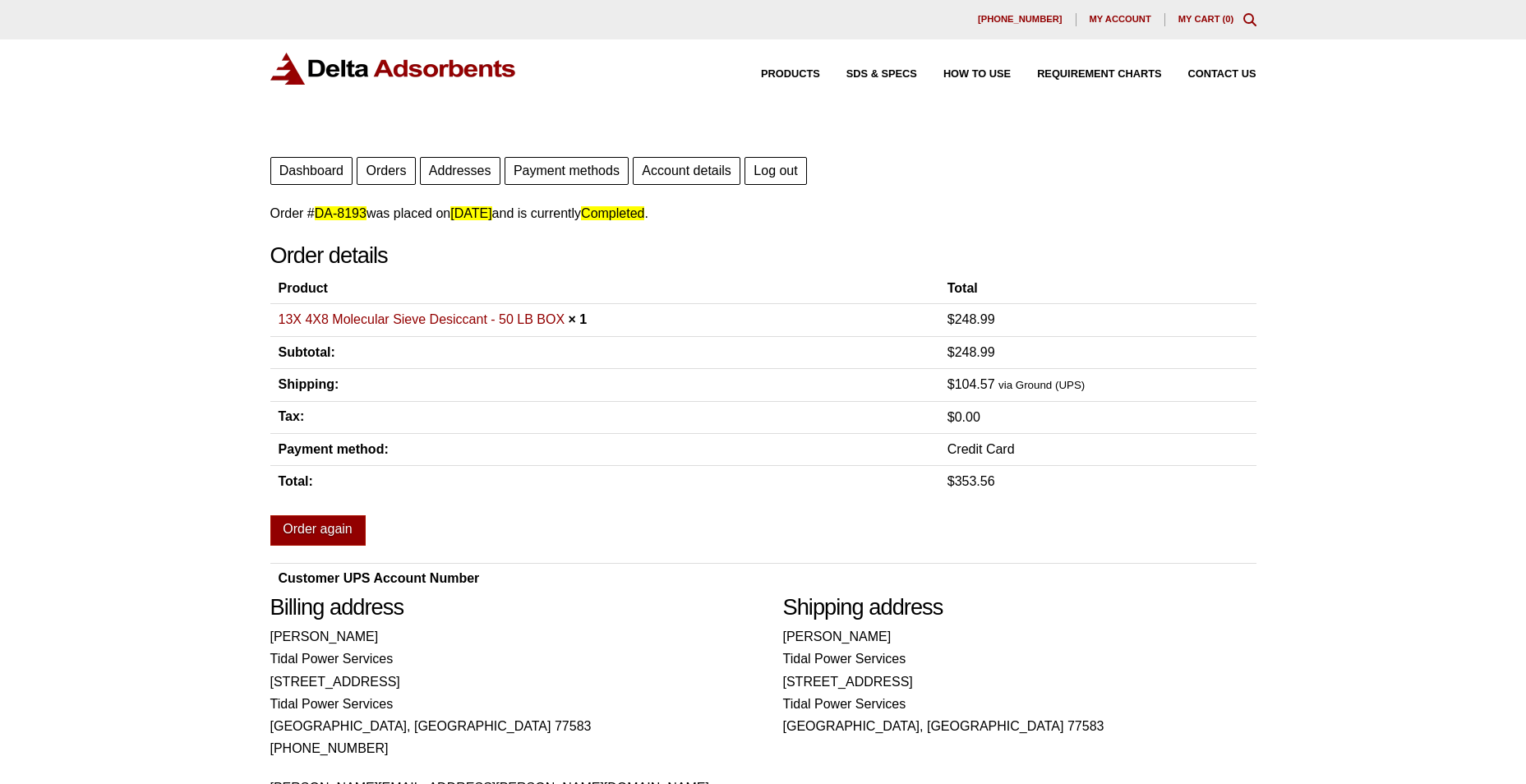
click at [376, 174] on link "Orders" at bounding box center [386, 171] width 59 height 28
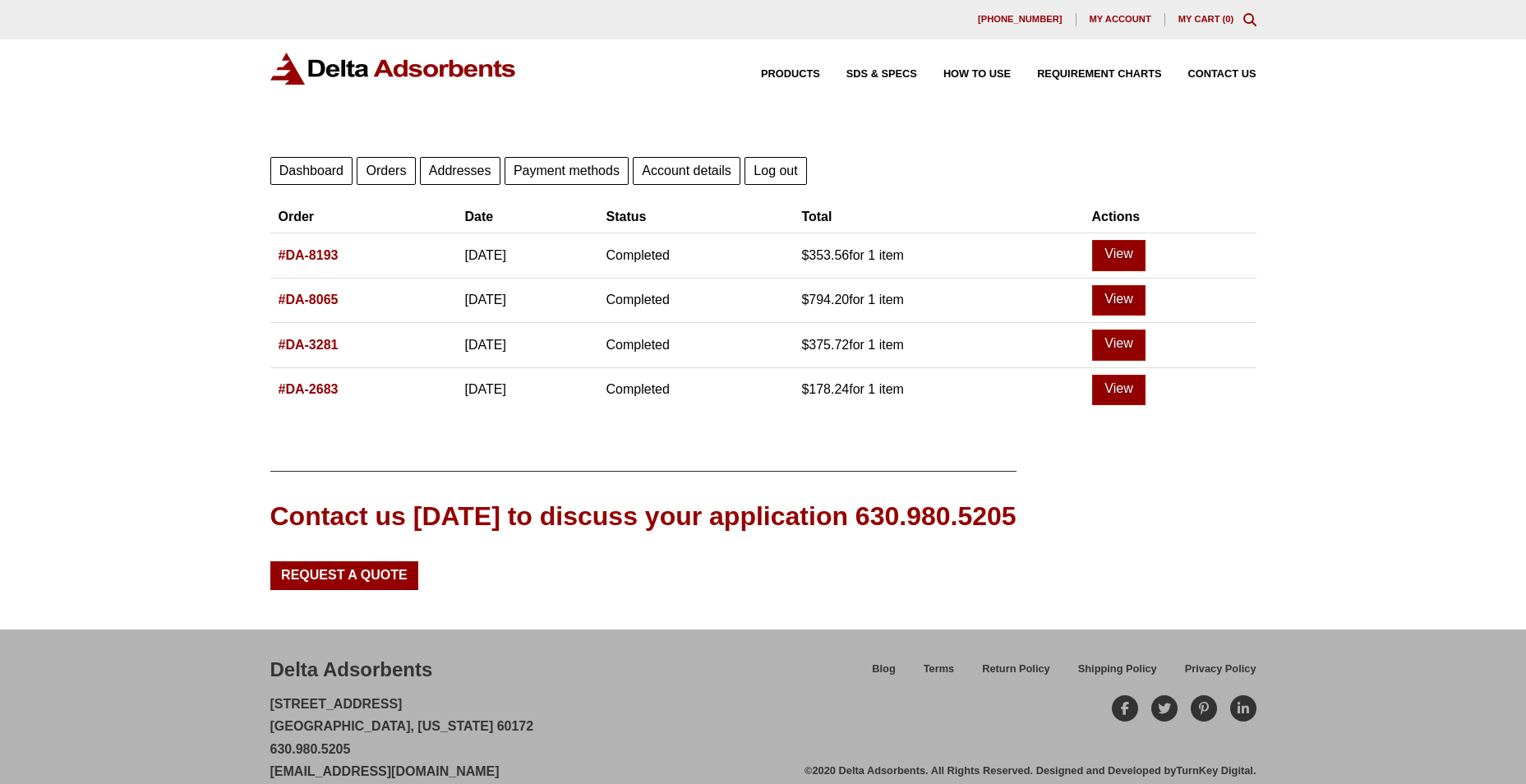
click at [327, 391] on link "#DA-2683" at bounding box center [308, 389] width 60 height 14
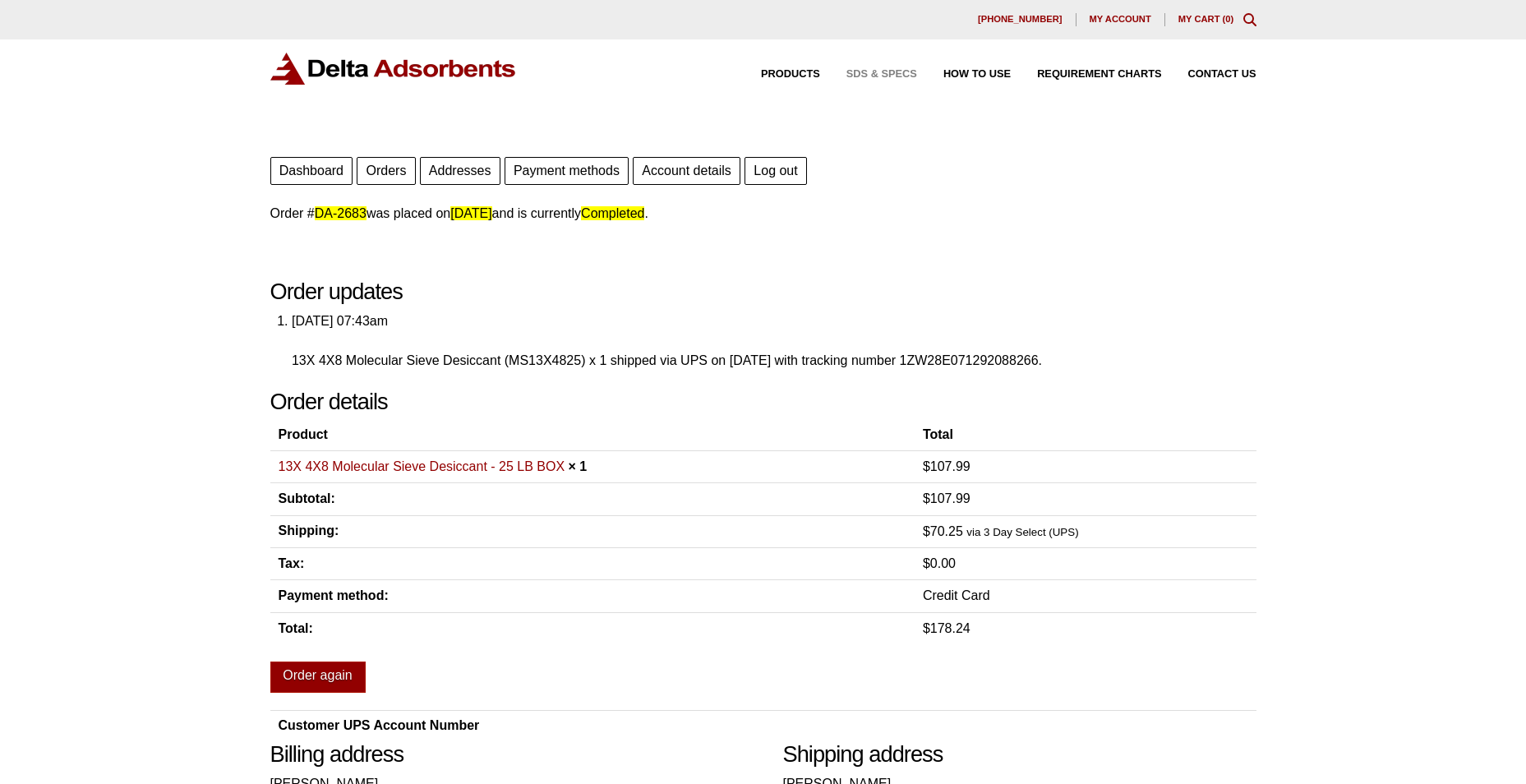
click at [869, 74] on span "SDS & SPECS" at bounding box center [881, 74] width 71 height 10
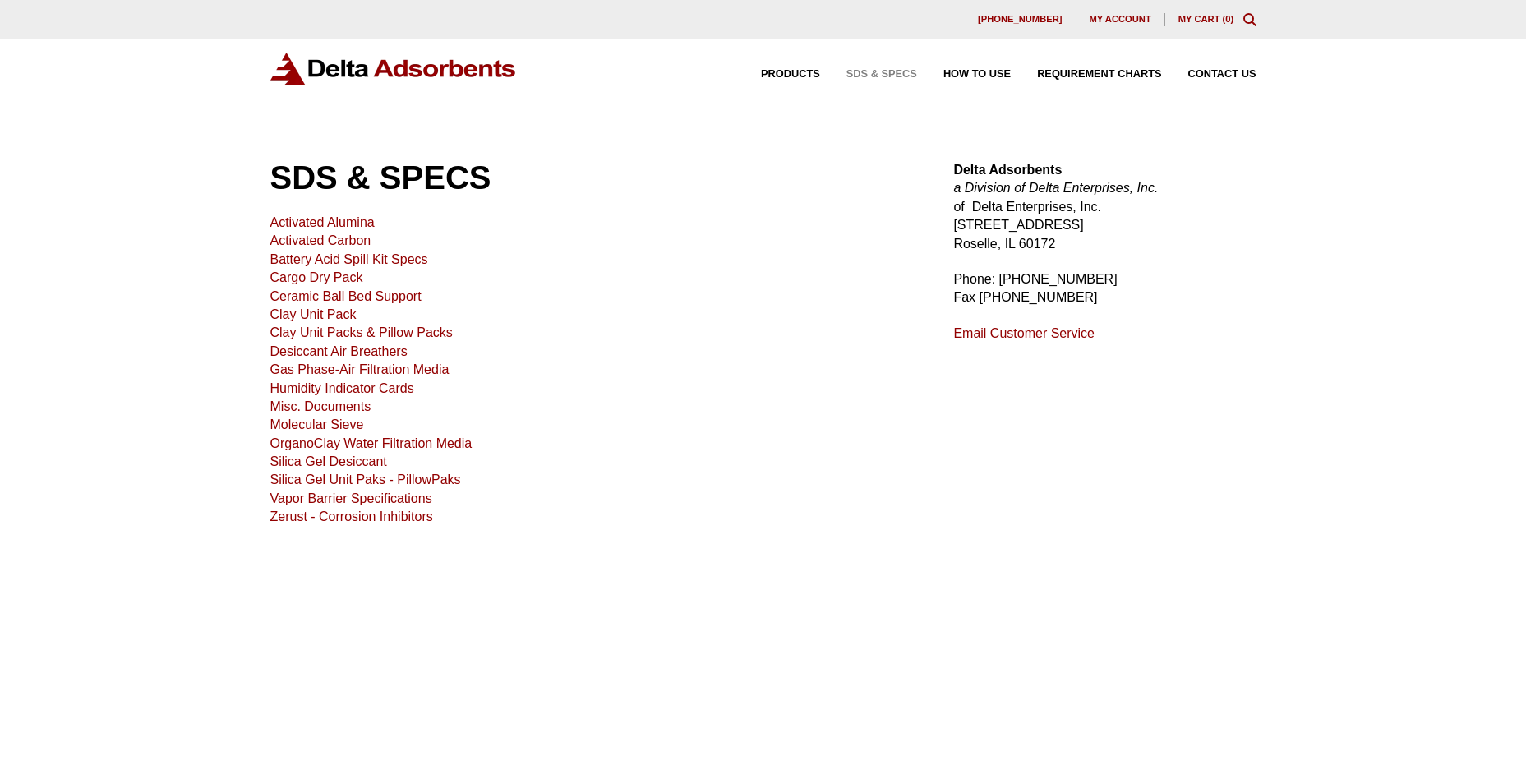
click at [335, 424] on link "Molecular Sieve" at bounding box center [317, 424] width 94 height 14
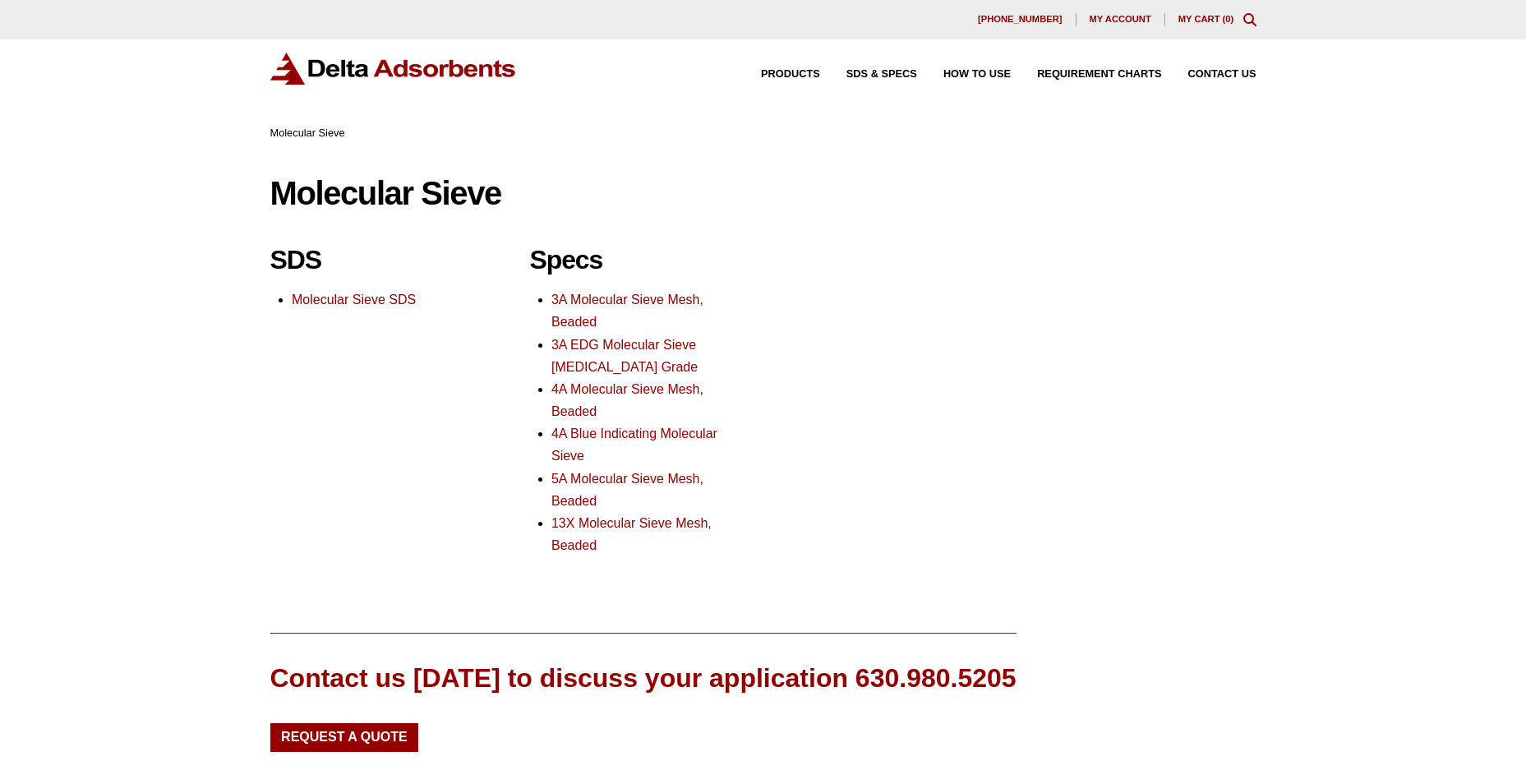
click at [617, 519] on link "13X Molecular Sieve Mesh, Beaded" at bounding box center [632, 534] width 160 height 36
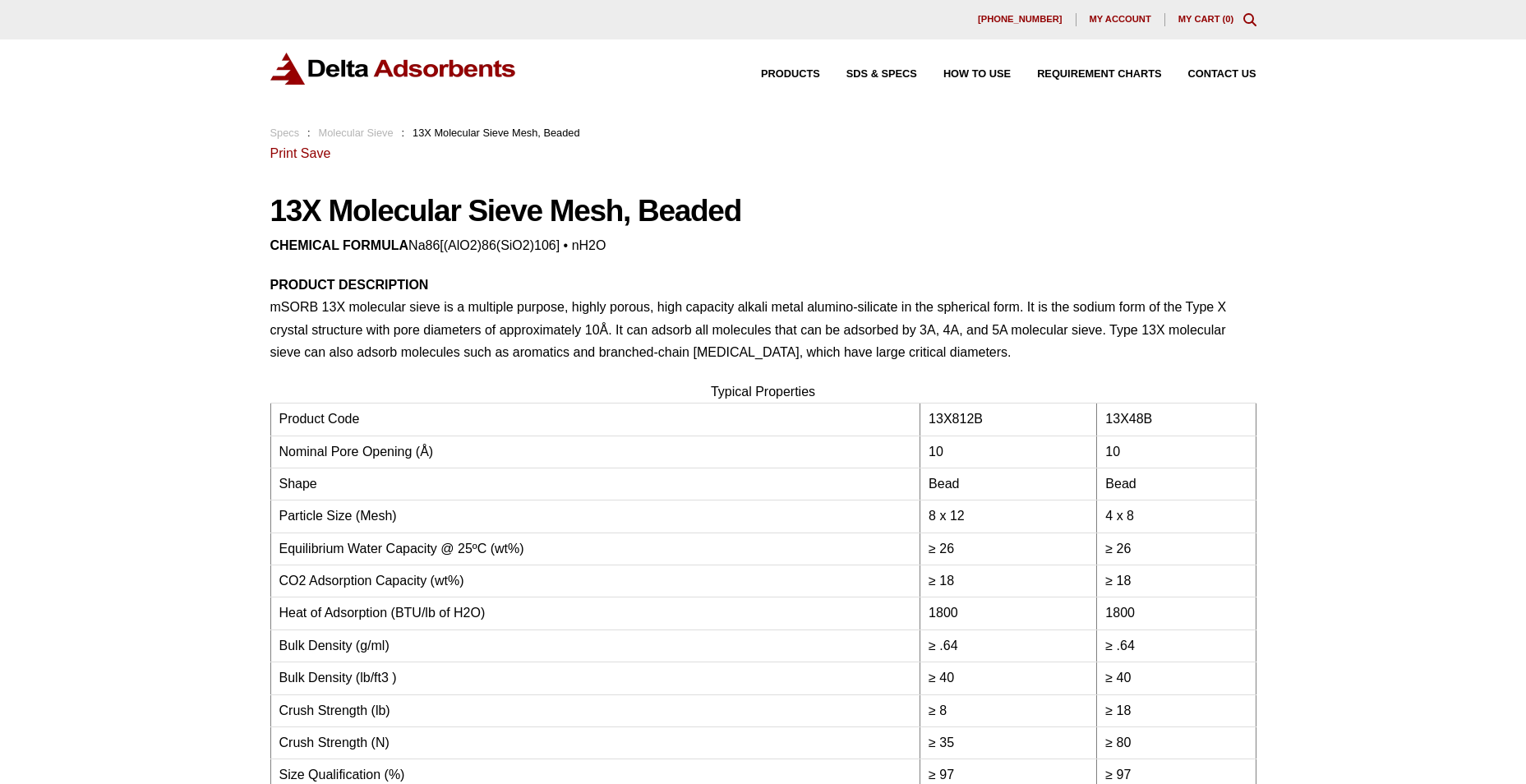
click at [364, 134] on link "Molecular Sieve" at bounding box center [356, 133] width 75 height 12
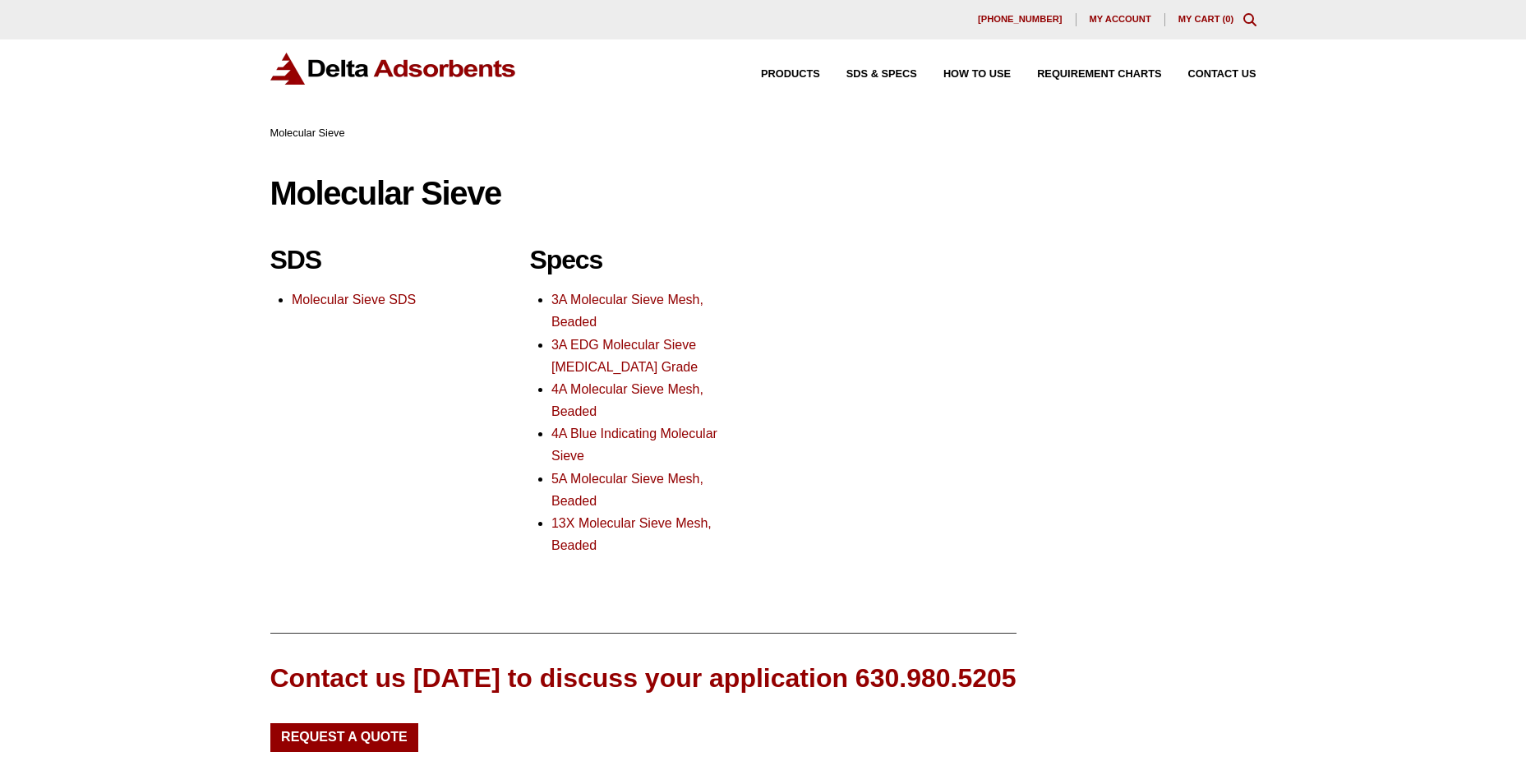
click at [598, 472] on link "5A Molecular Sieve Mesh, Beaded" at bounding box center [627, 489] width 152 height 36
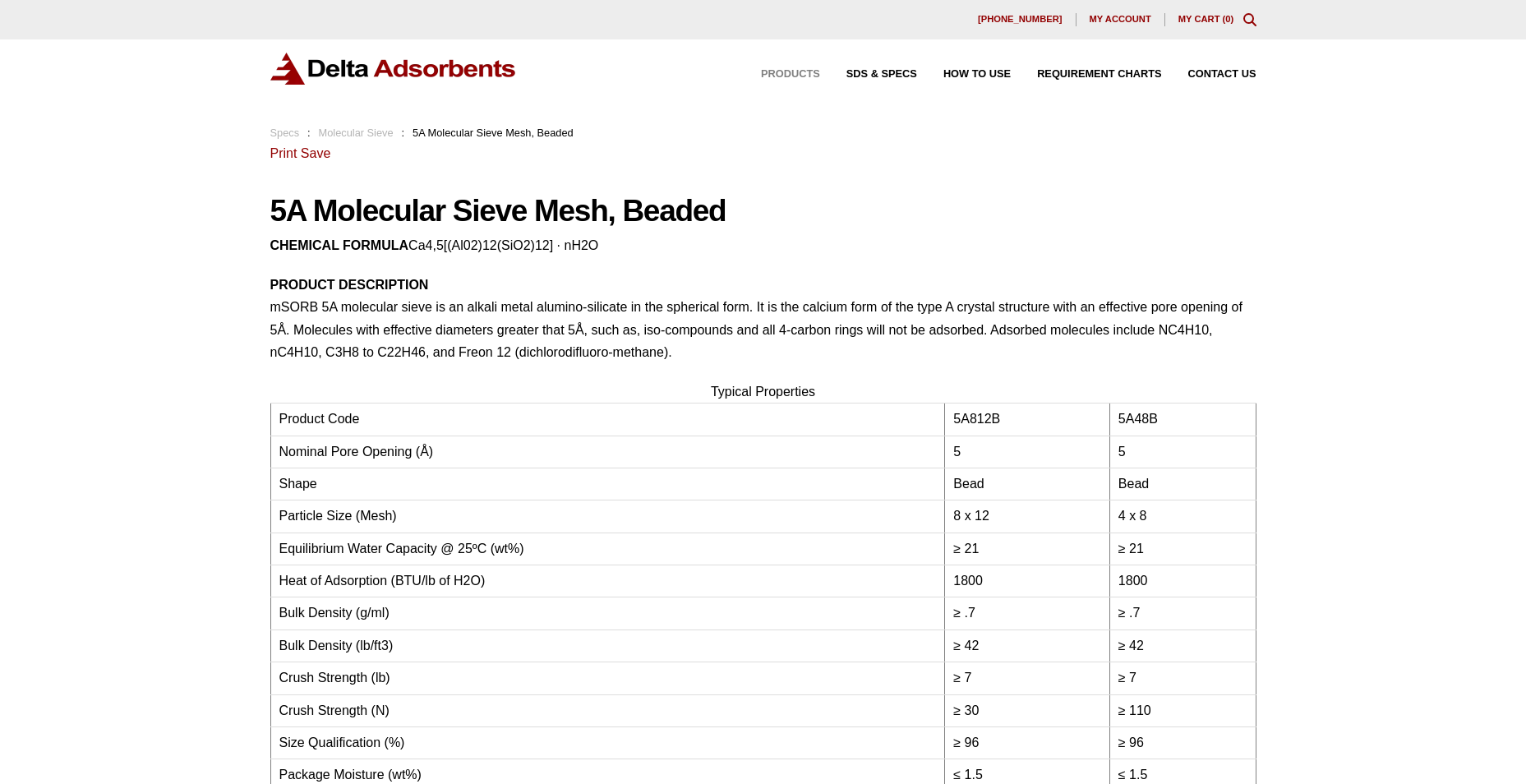
click at [786, 72] on span "Products" at bounding box center [790, 74] width 59 height 10
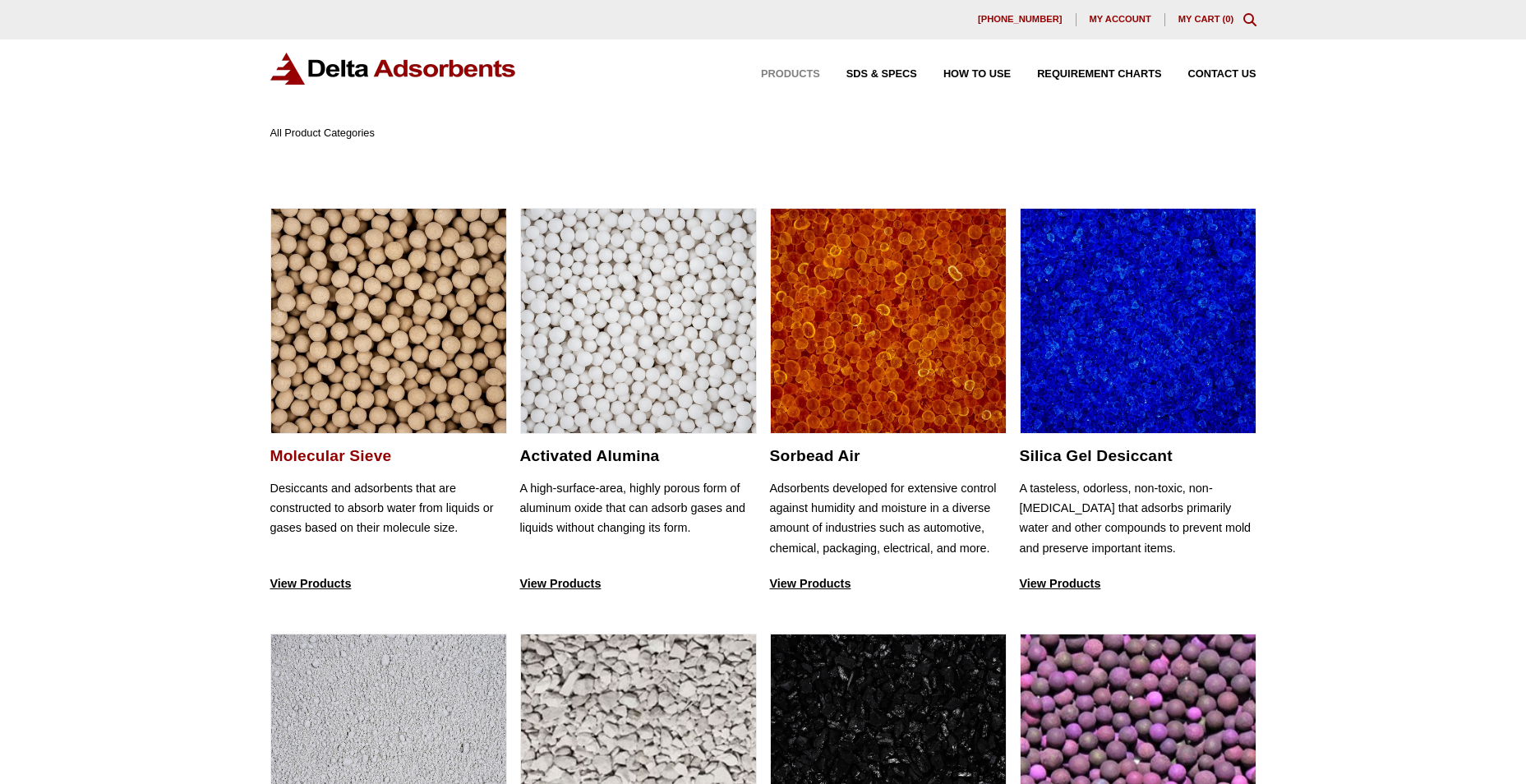
click at [388, 460] on h2 "Molecular Sieve" at bounding box center [389, 456] width 237 height 19
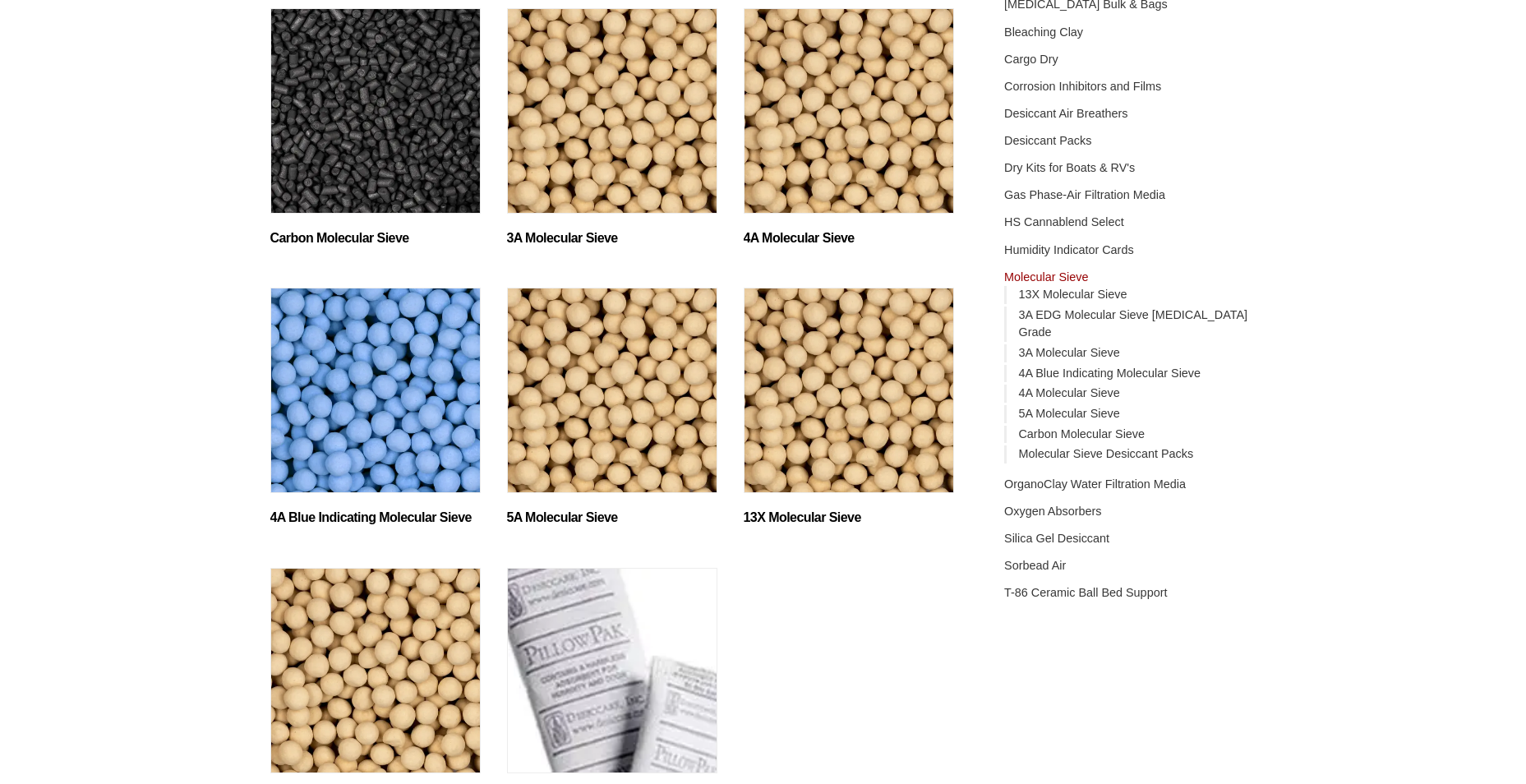
scroll to position [246, 0]
click at [555, 520] on h2 "5A Molecular Sieve (2)" at bounding box center [612, 516] width 210 height 16
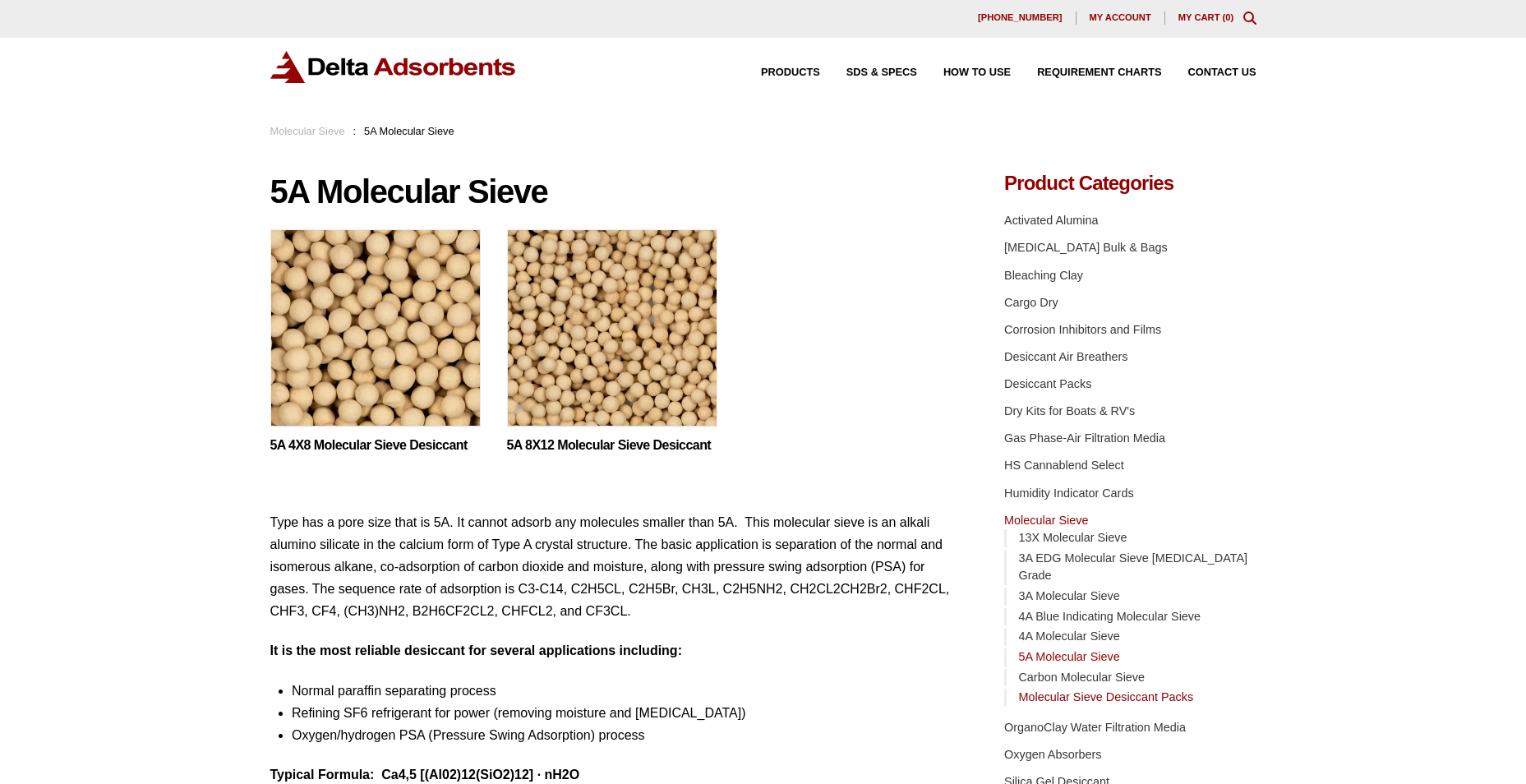
scroll to position [1, 0]
click at [1108, 691] on link "Molecular Sieve Desiccant Packs" at bounding box center [1105, 697] width 175 height 13
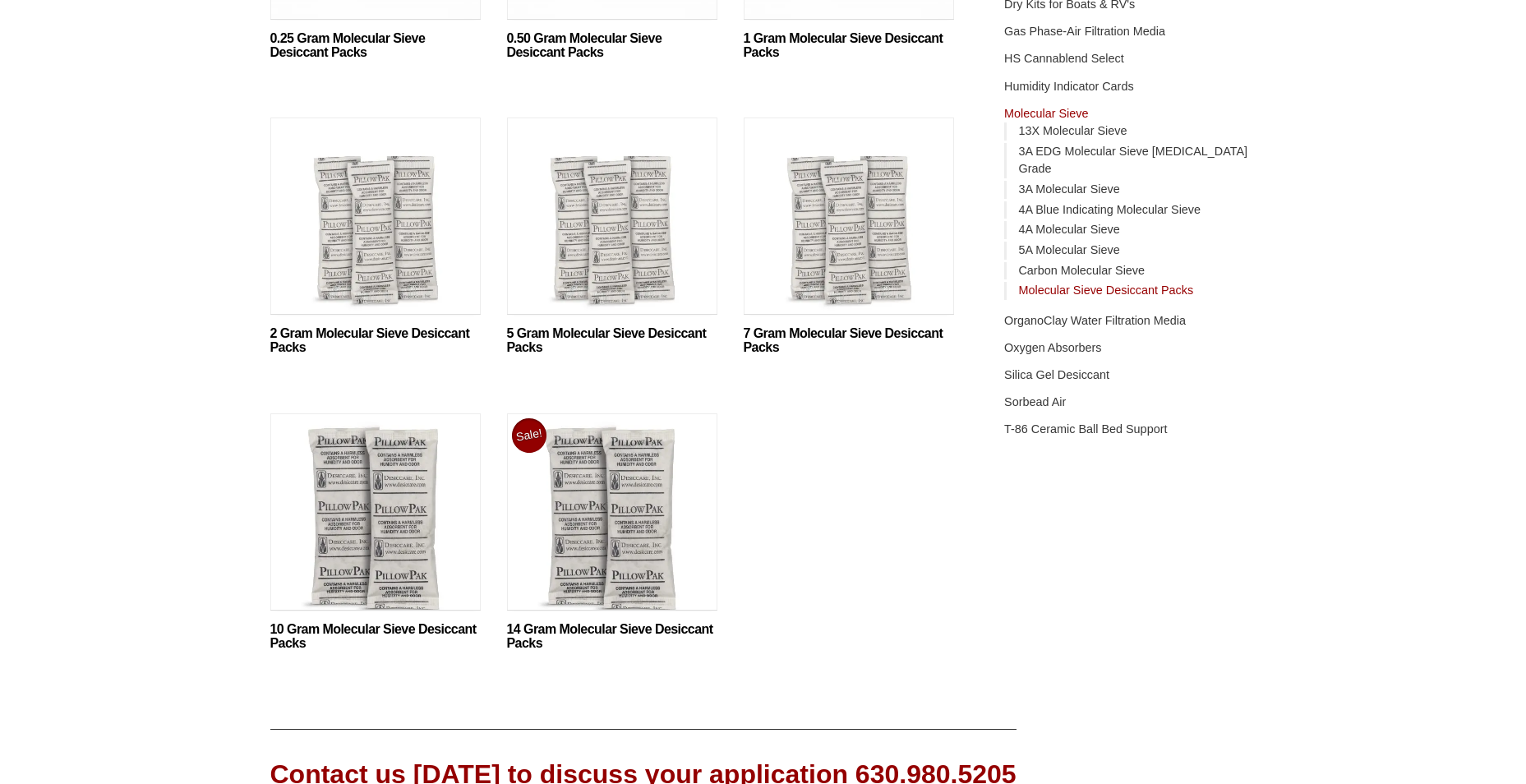
scroll to position [409, 0]
click at [371, 545] on img at bounding box center [376, 515] width 210 height 205
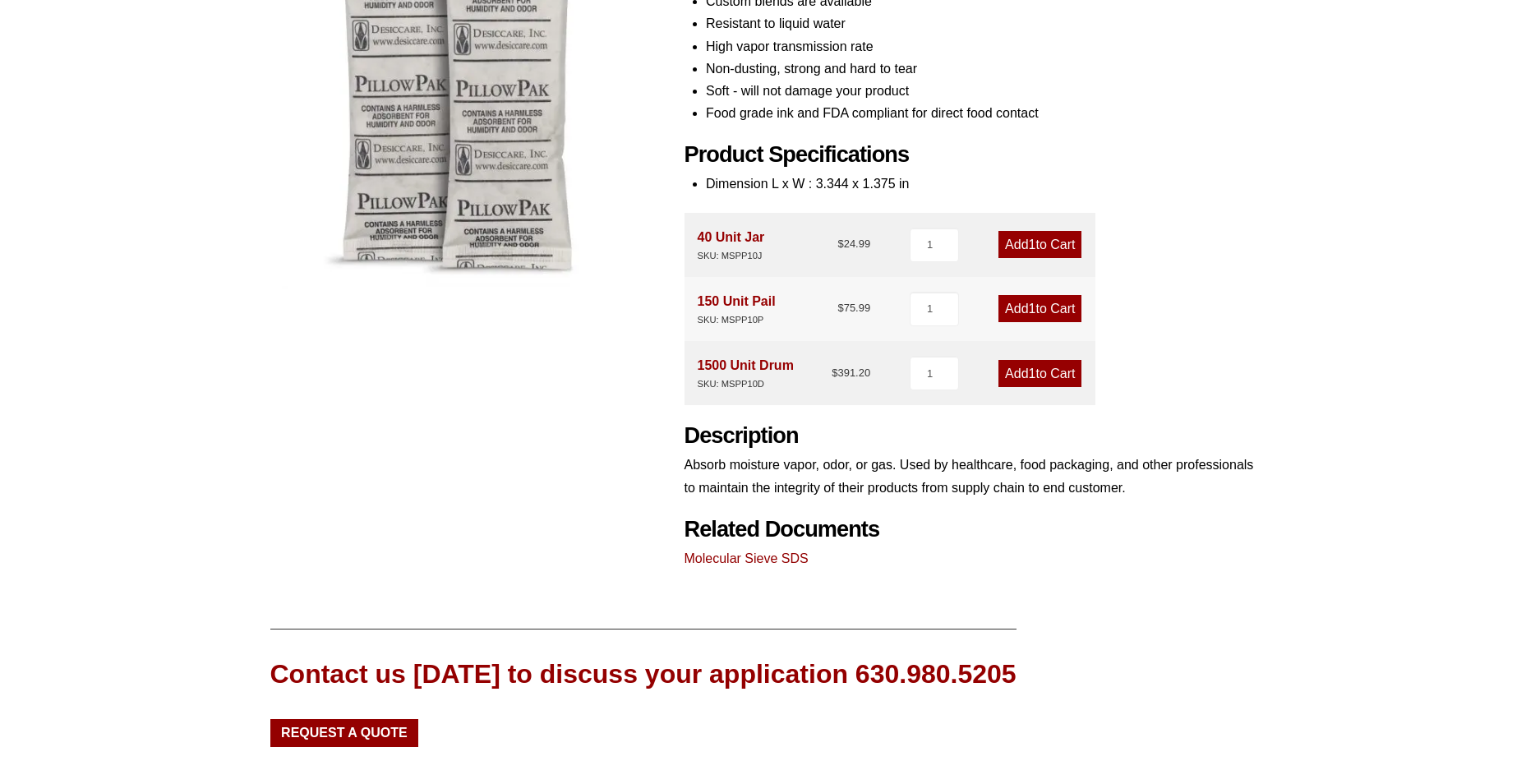
scroll to position [328, 0]
click at [786, 558] on link "Molecular Sieve SDS" at bounding box center [746, 557] width 124 height 14
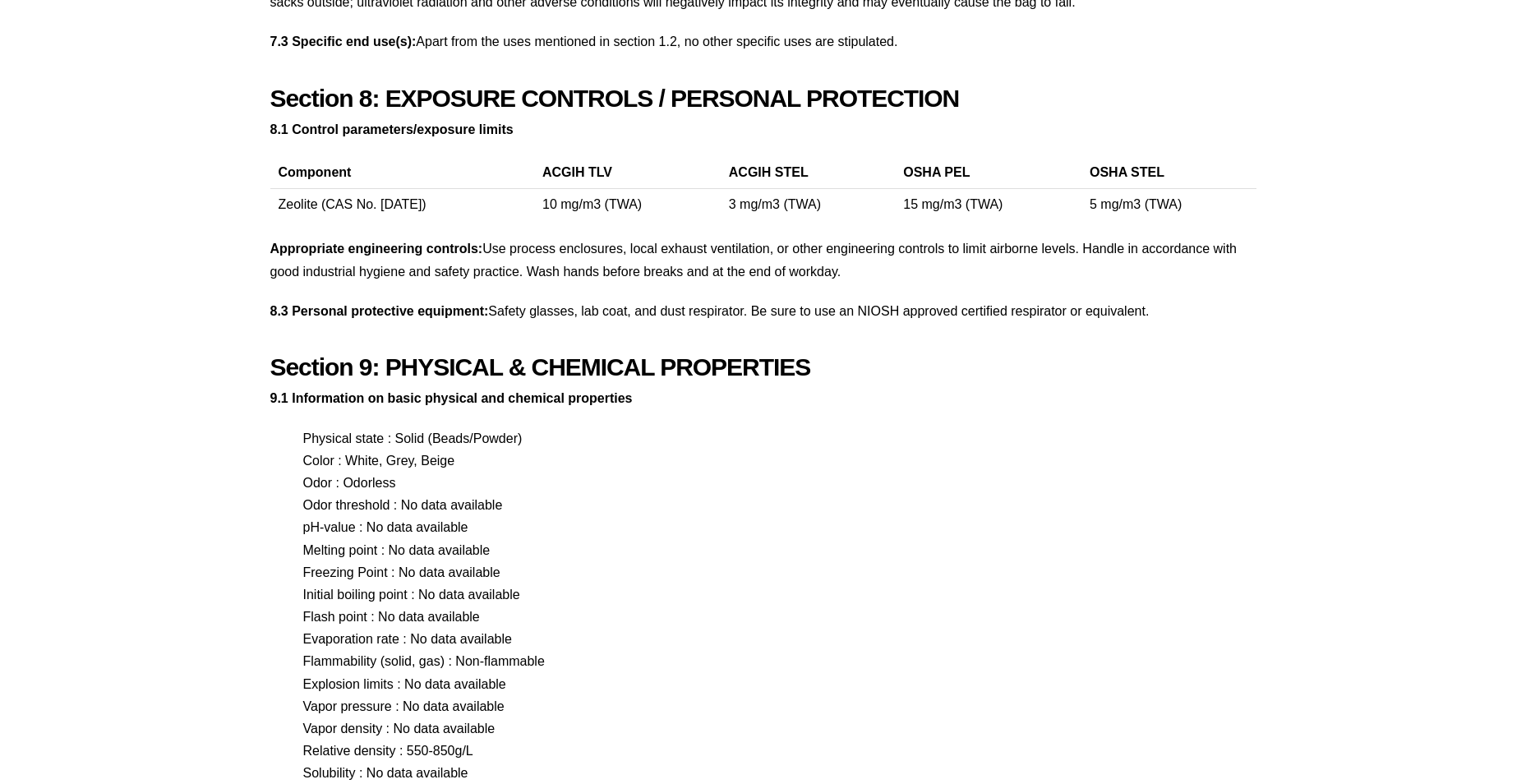
scroll to position [2955, 0]
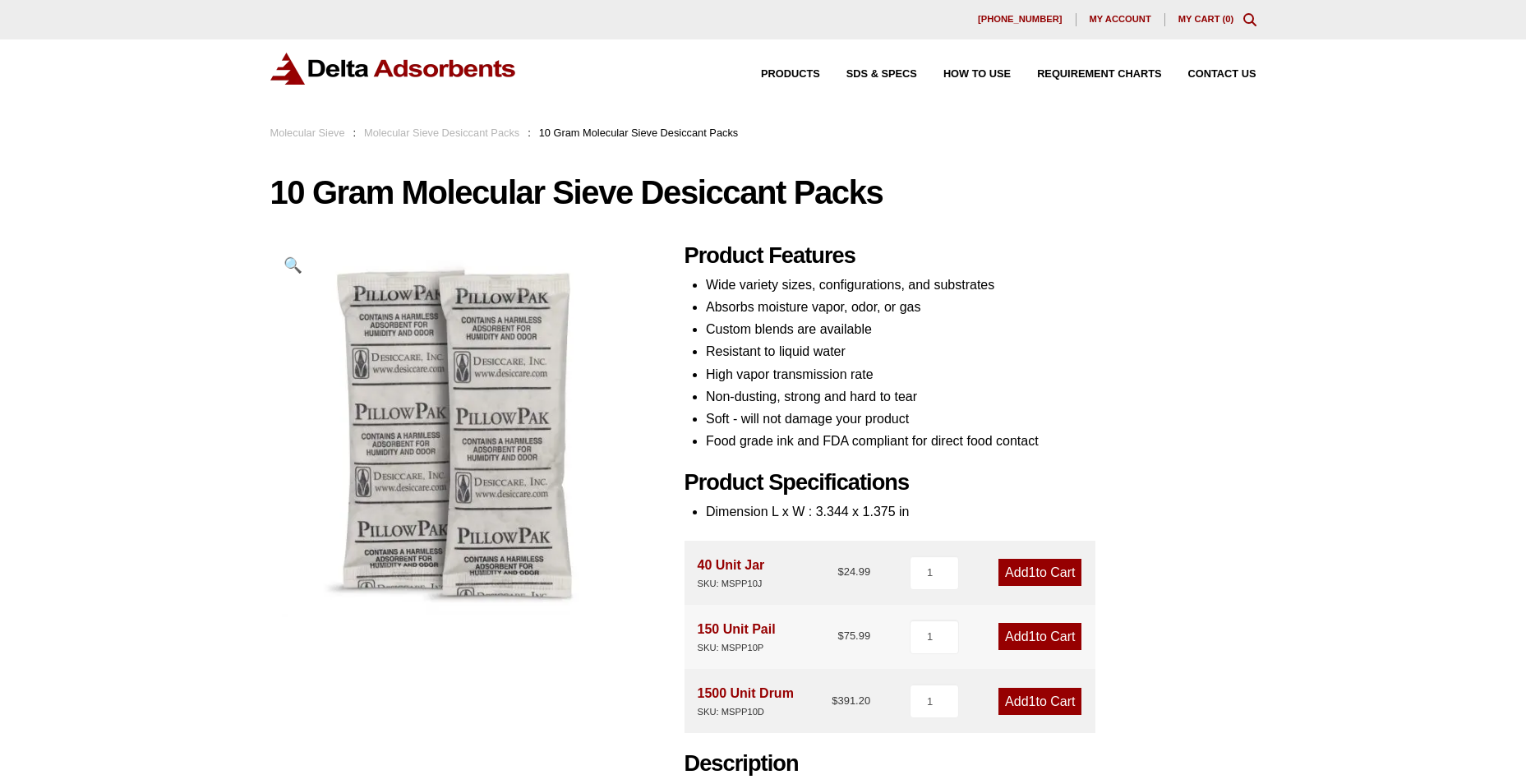
click at [331, 133] on link "Molecular Sieve" at bounding box center [308, 133] width 75 height 12
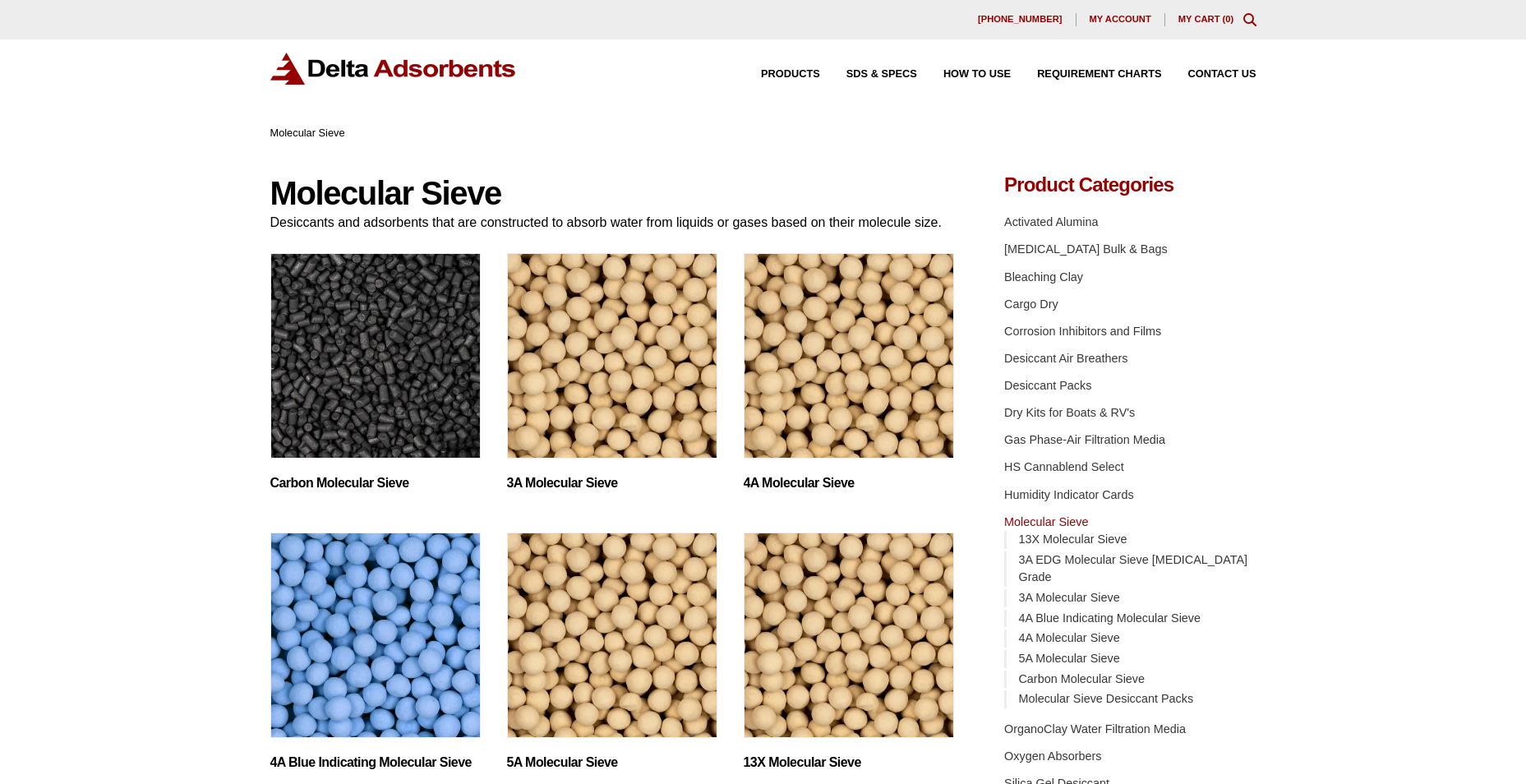
click at [380, 640] on img "Visit product category 4A Blue Indicating Molecular Sieve" at bounding box center [376, 635] width 210 height 205
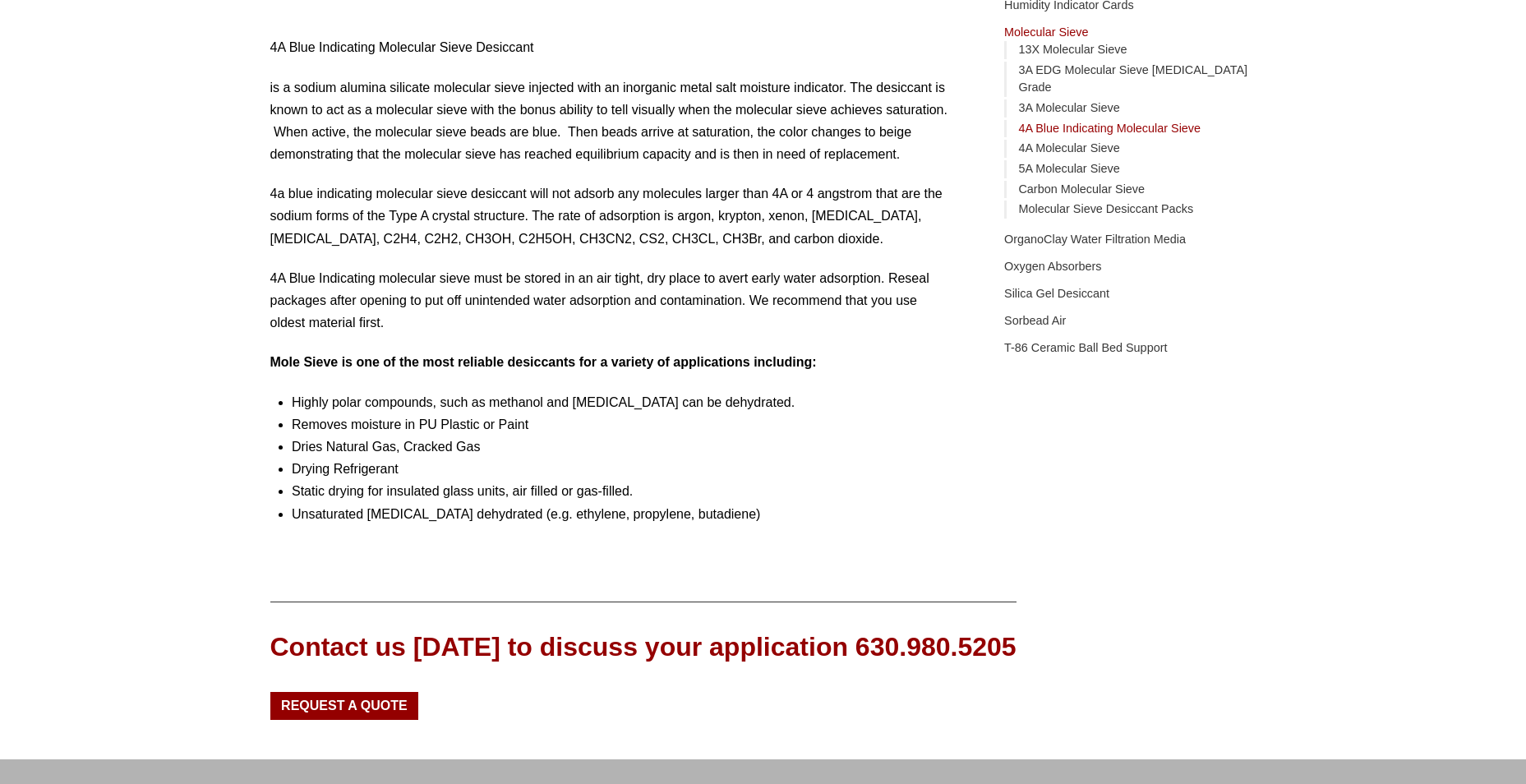
scroll to position [491, 0]
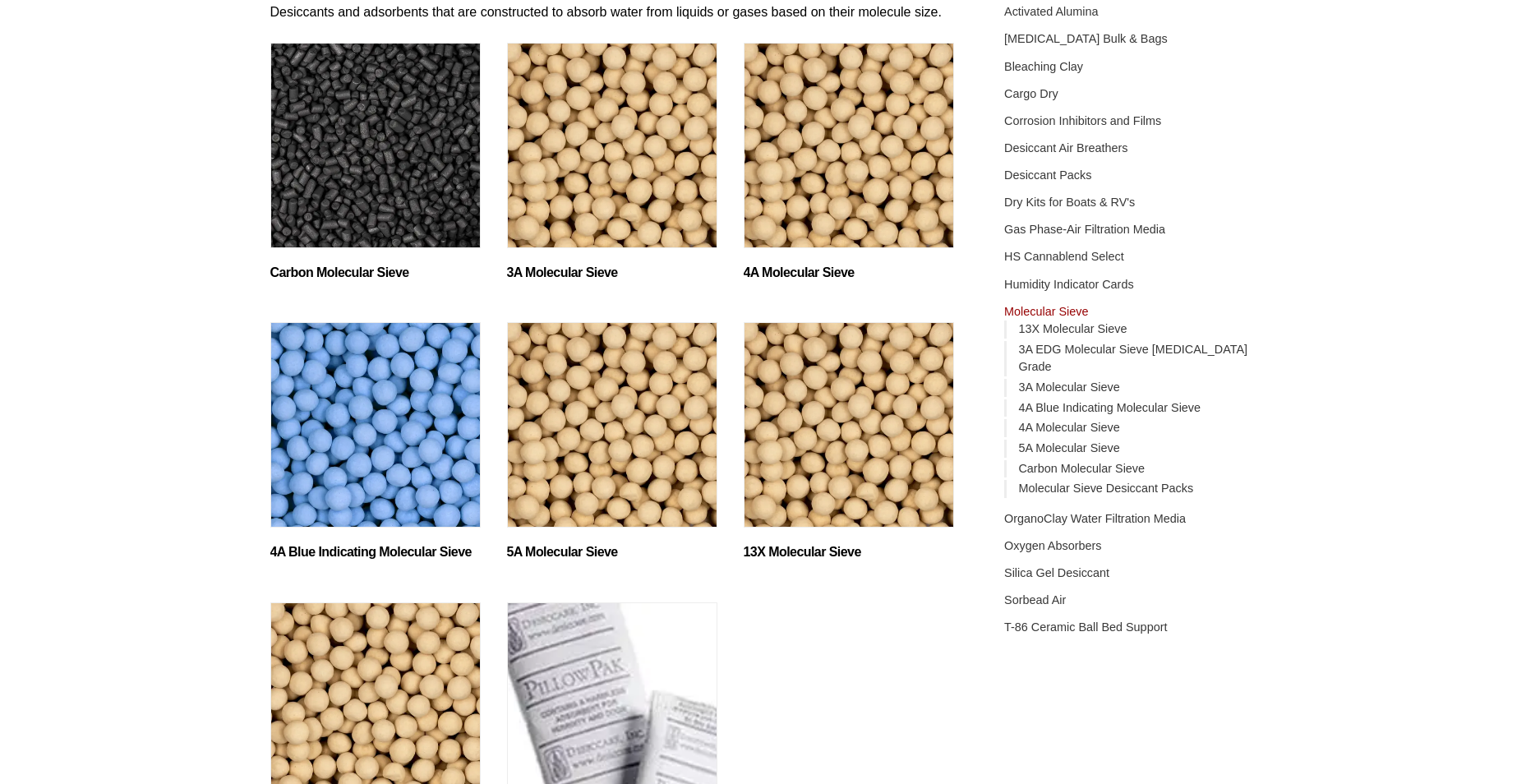
scroll to position [209, 0]
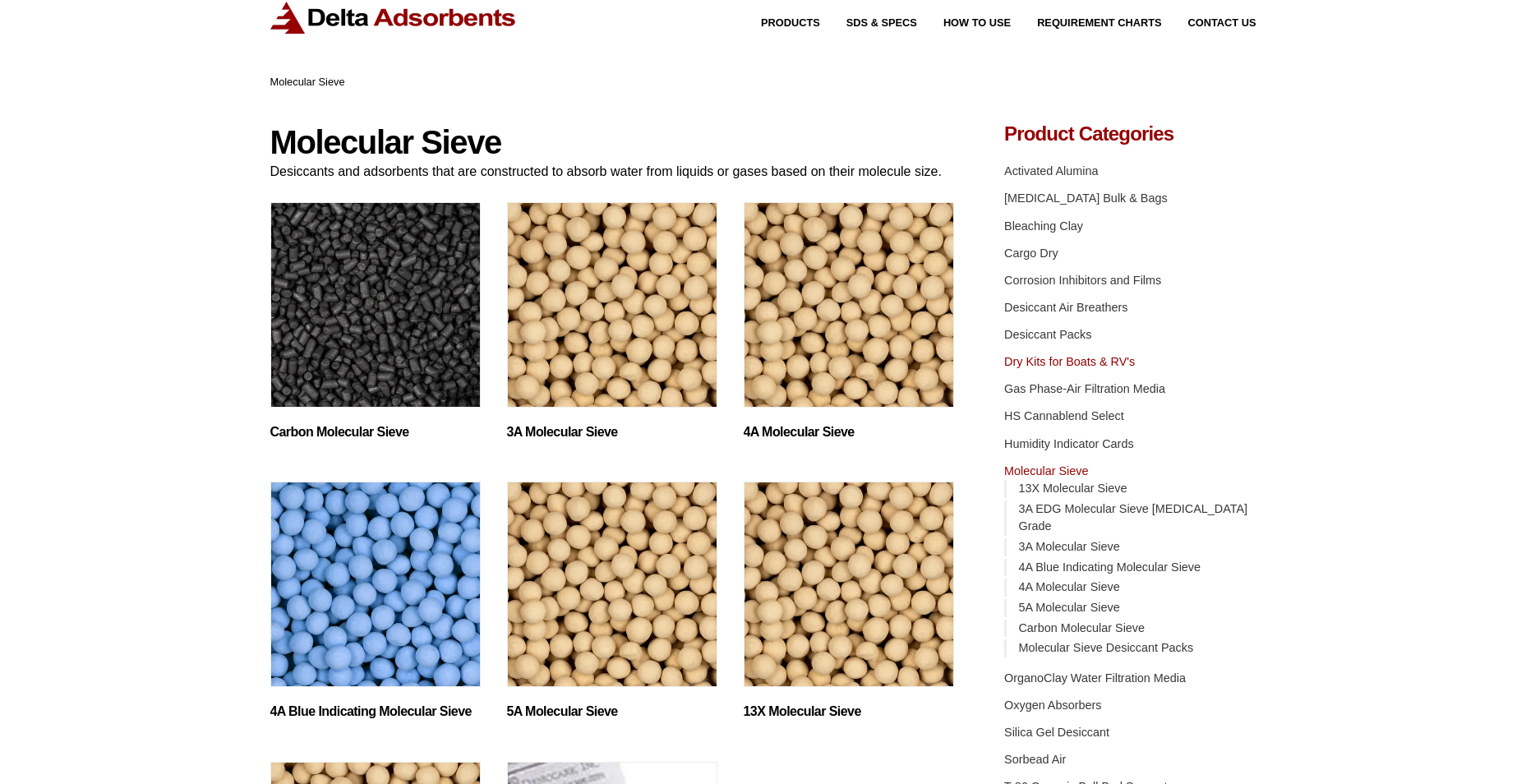
click at [1060, 360] on link "Dry Kits for Boats & RV's" at bounding box center [1069, 361] width 131 height 13
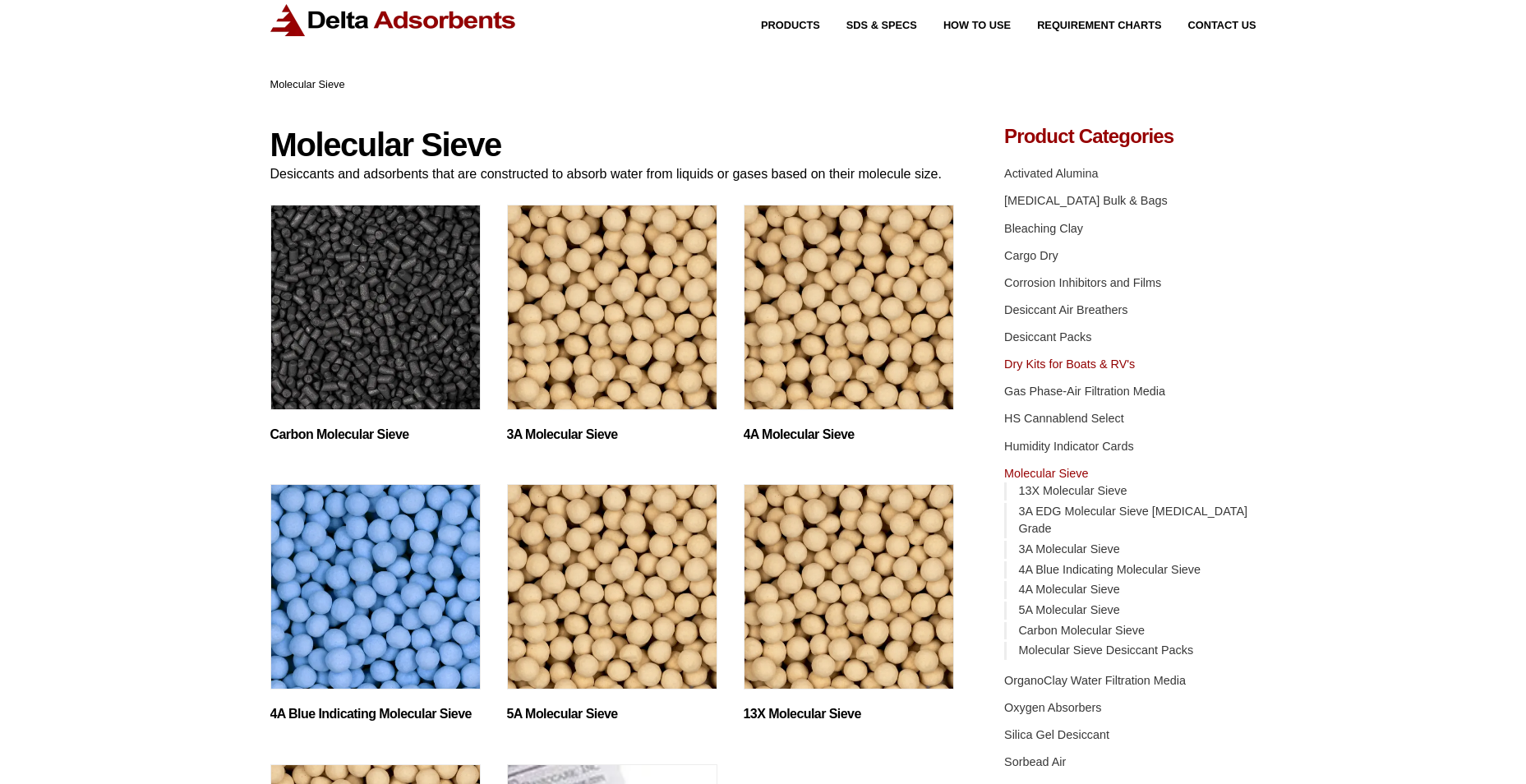
scroll to position [47, 0]
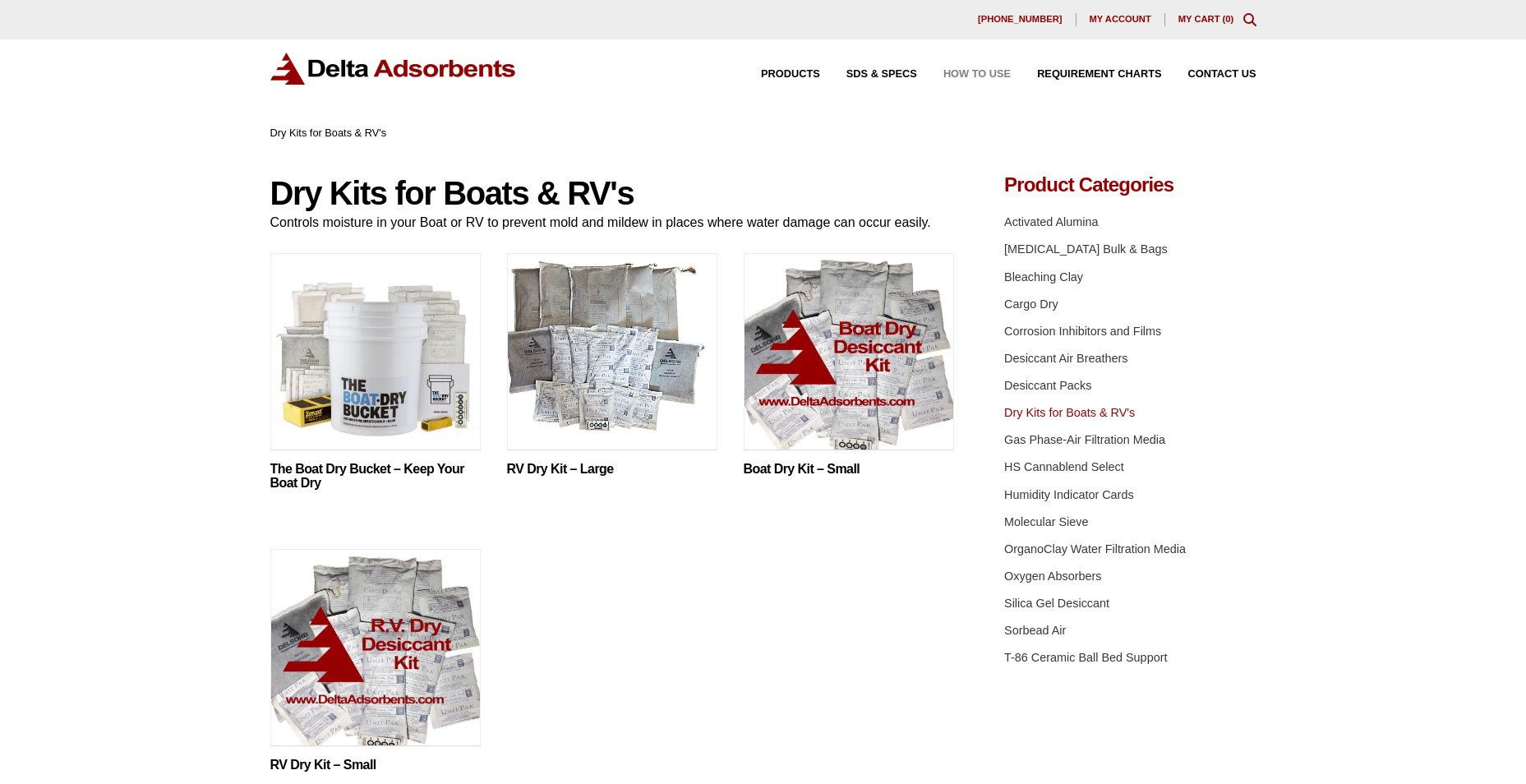
click at [992, 72] on span "How to Use" at bounding box center [977, 74] width 67 height 10
